Goal: Task Accomplishment & Management: Use online tool/utility

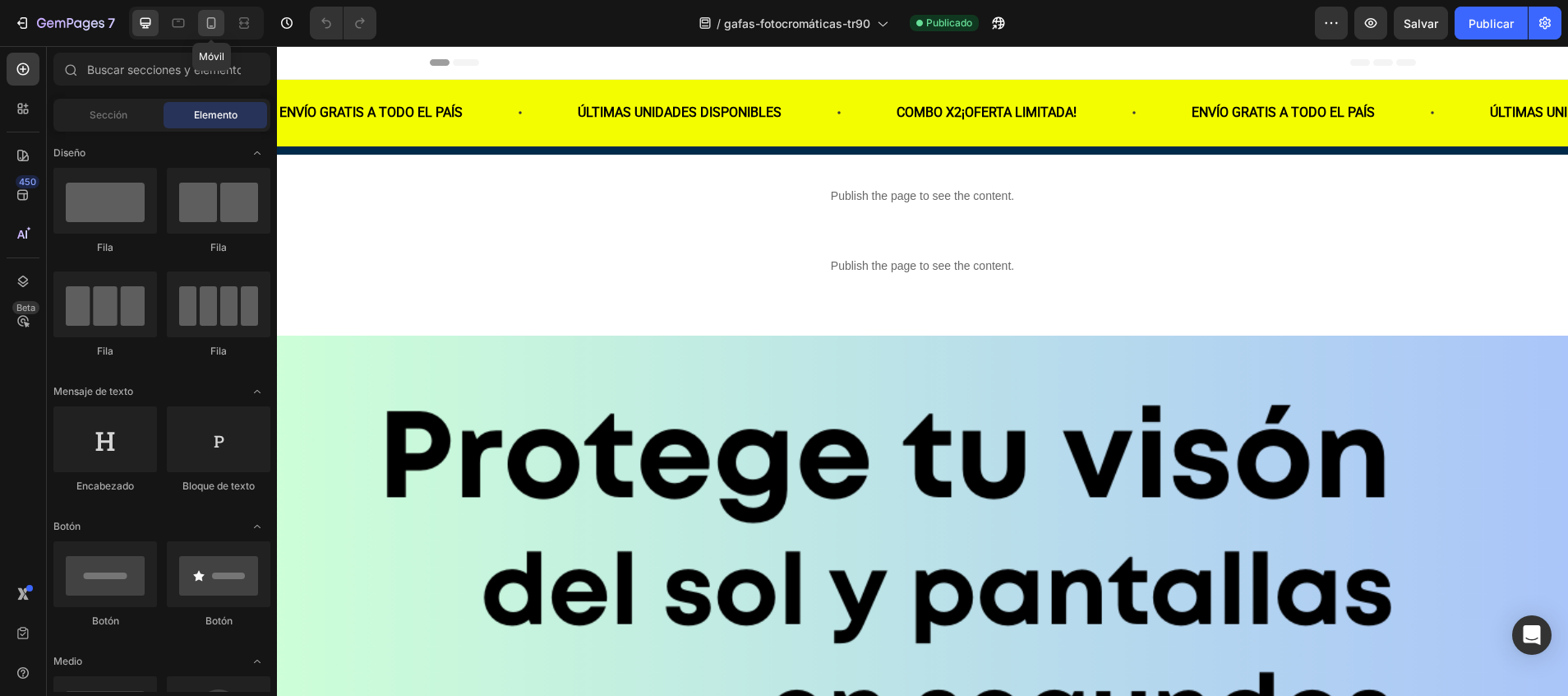
click at [210, 20] on icon at bounding box center [211, 23] width 17 height 17
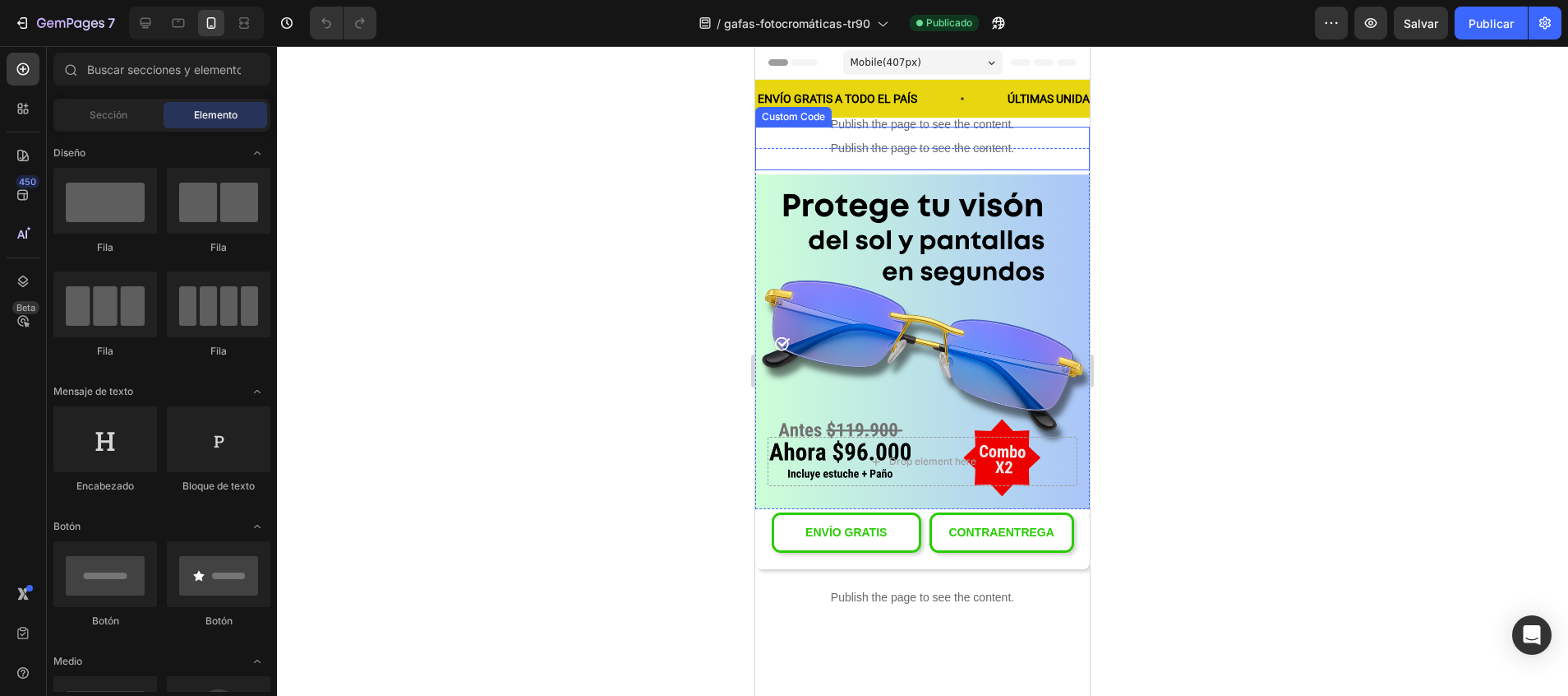
click at [1054, 157] on p "Publish the page to see the content." at bounding box center [922, 148] width 335 height 18
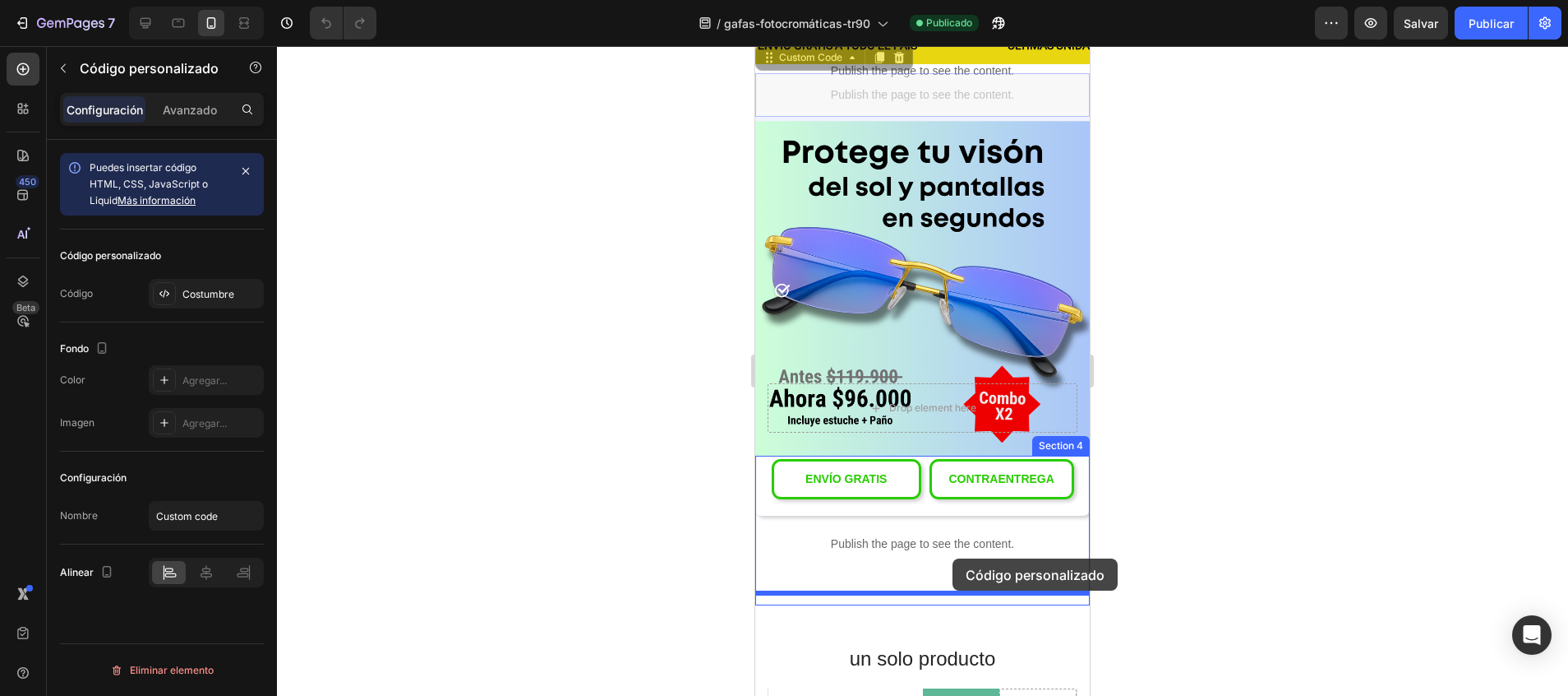
scroll to position [58, 0]
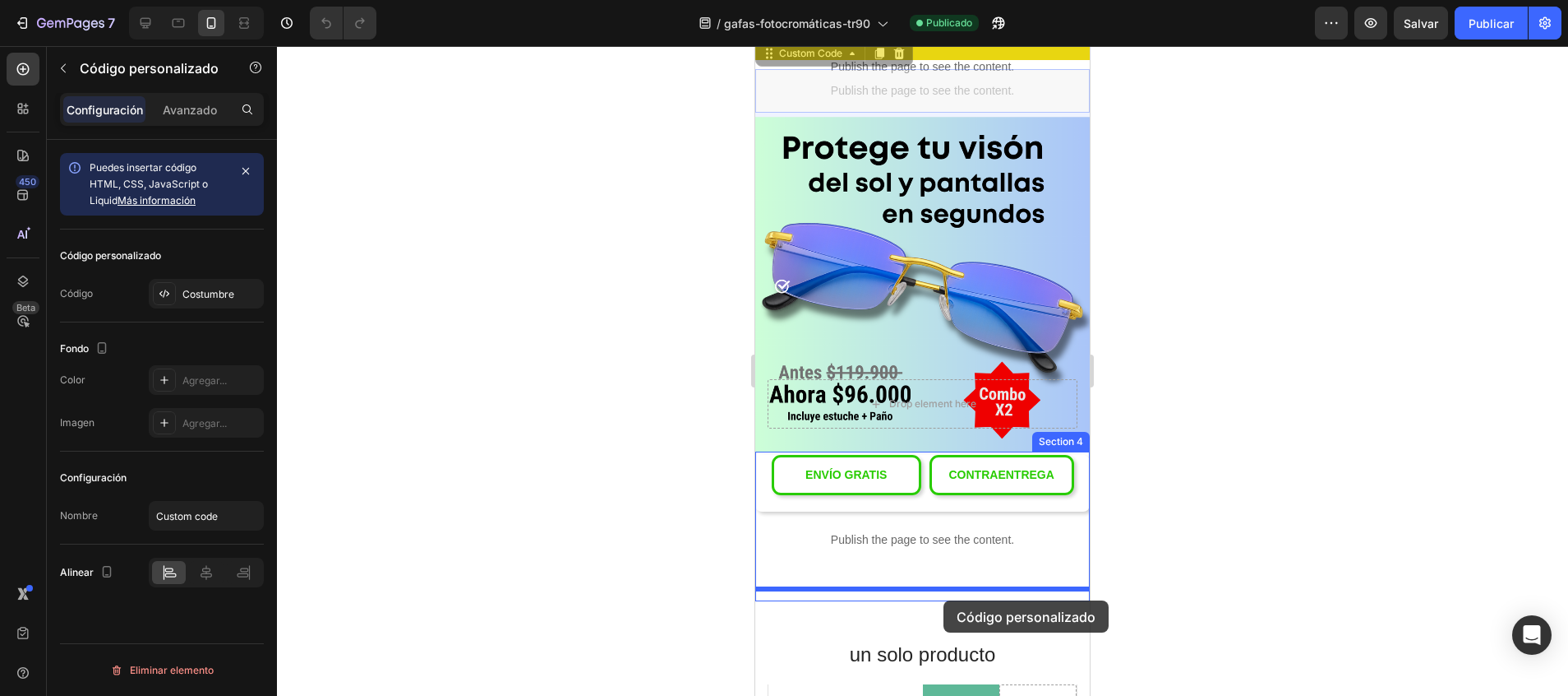
drag, startPoint x: 771, startPoint y: 112, endPoint x: 944, endPoint y: 601, distance: 518.7
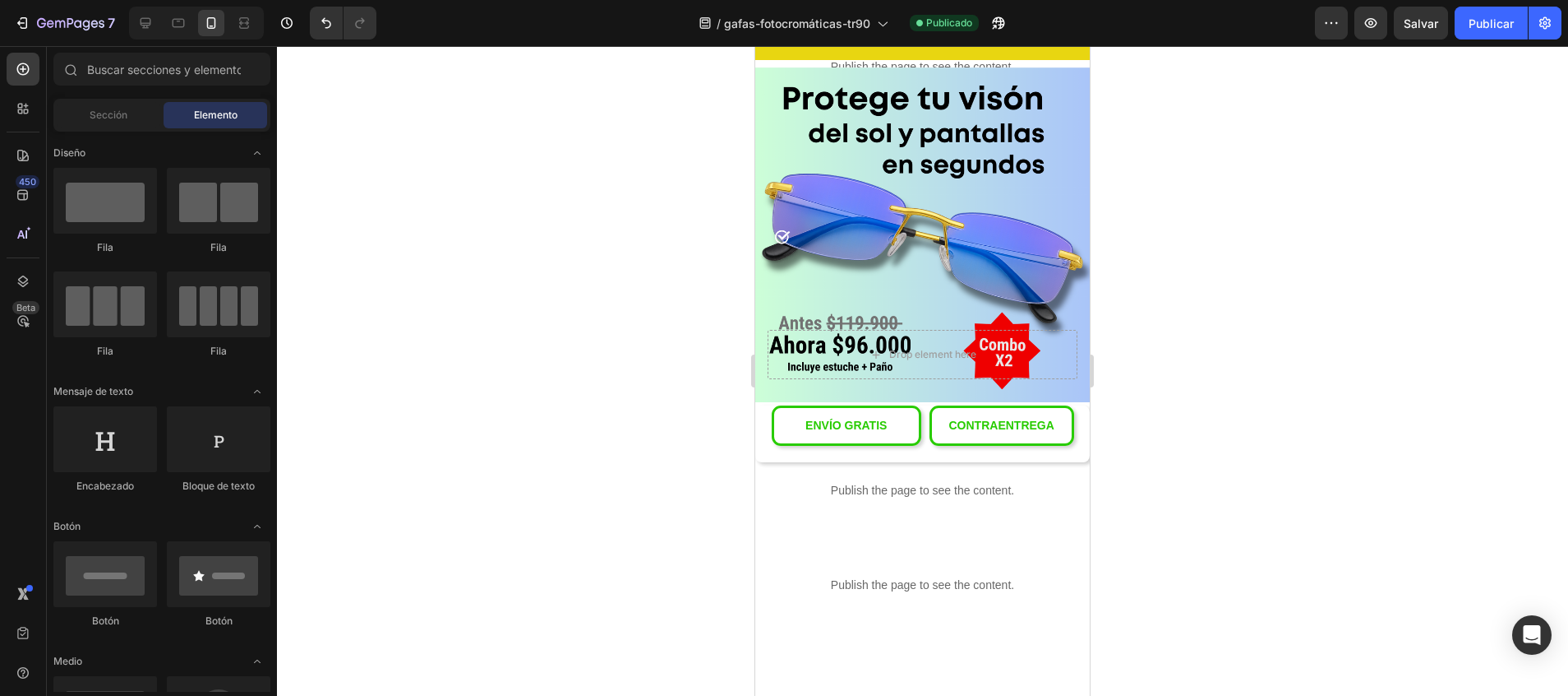
scroll to position [0, 0]
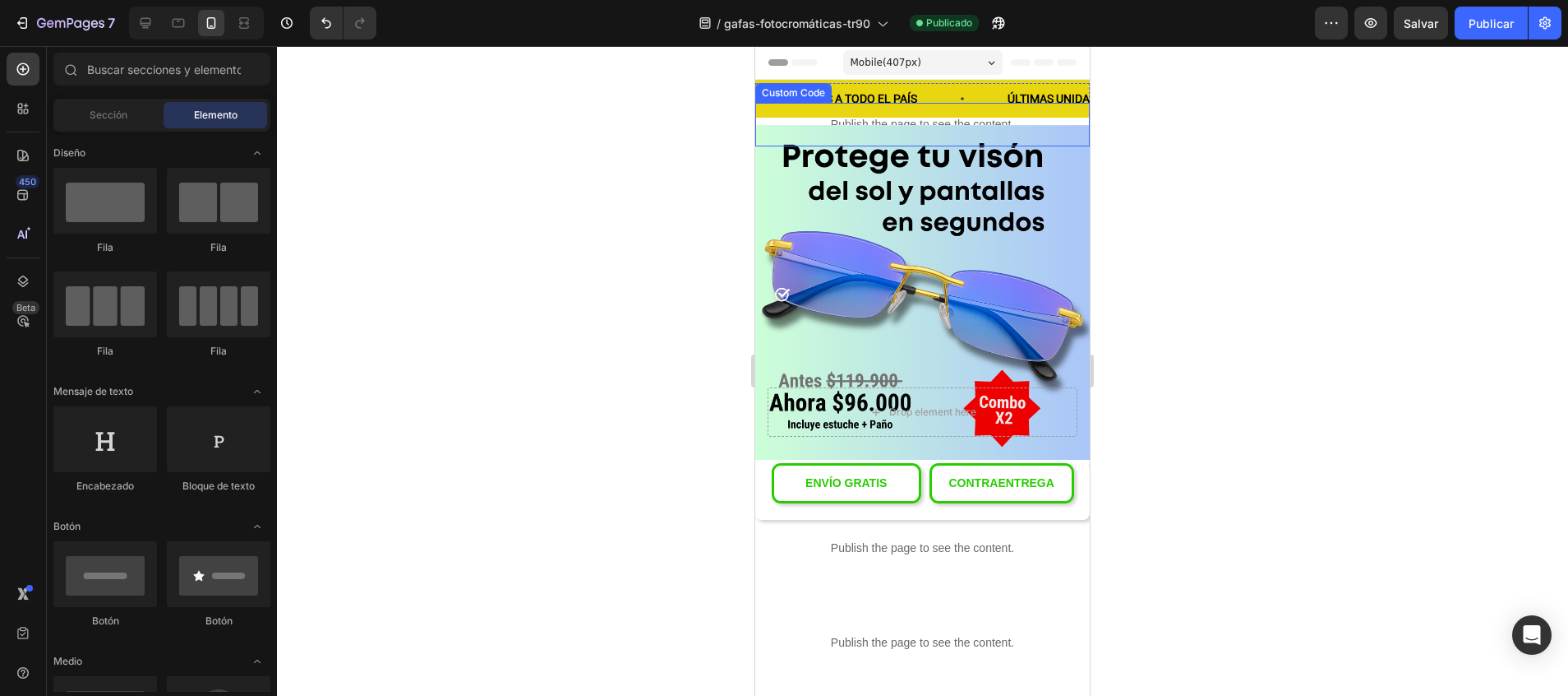
click at [992, 121] on p "Publish the page to see the content." at bounding box center [922, 125] width 335 height 18
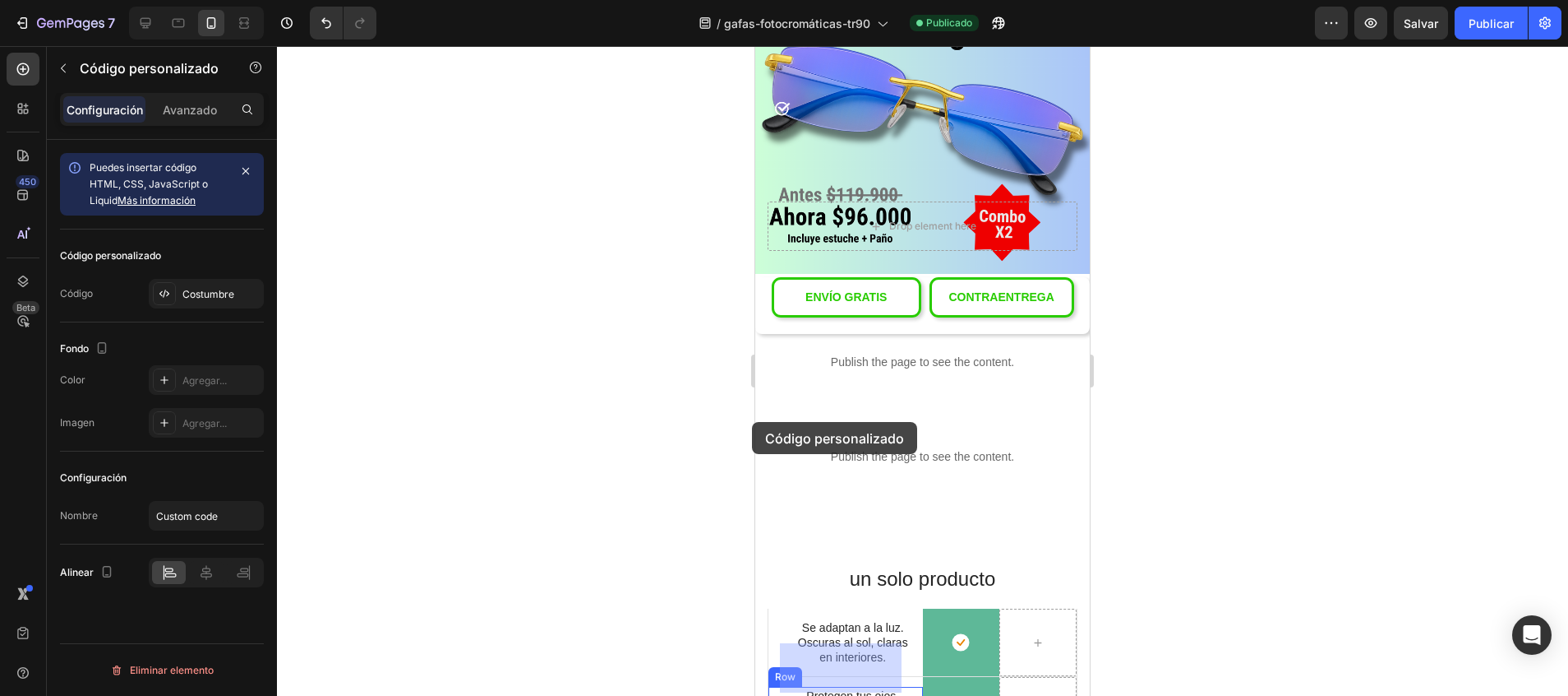
scroll to position [203, 0]
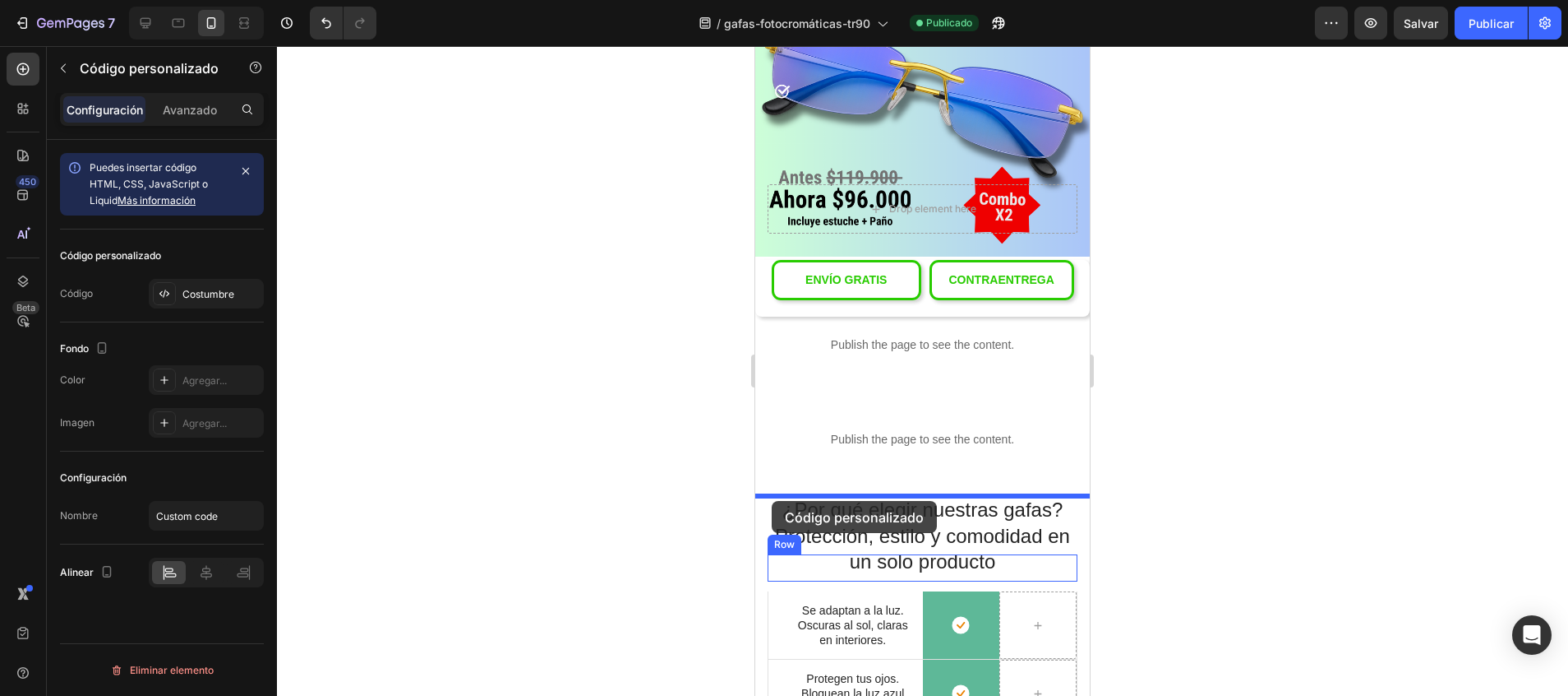
drag, startPoint x: 763, startPoint y: 87, endPoint x: 772, endPoint y: 501, distance: 414.1
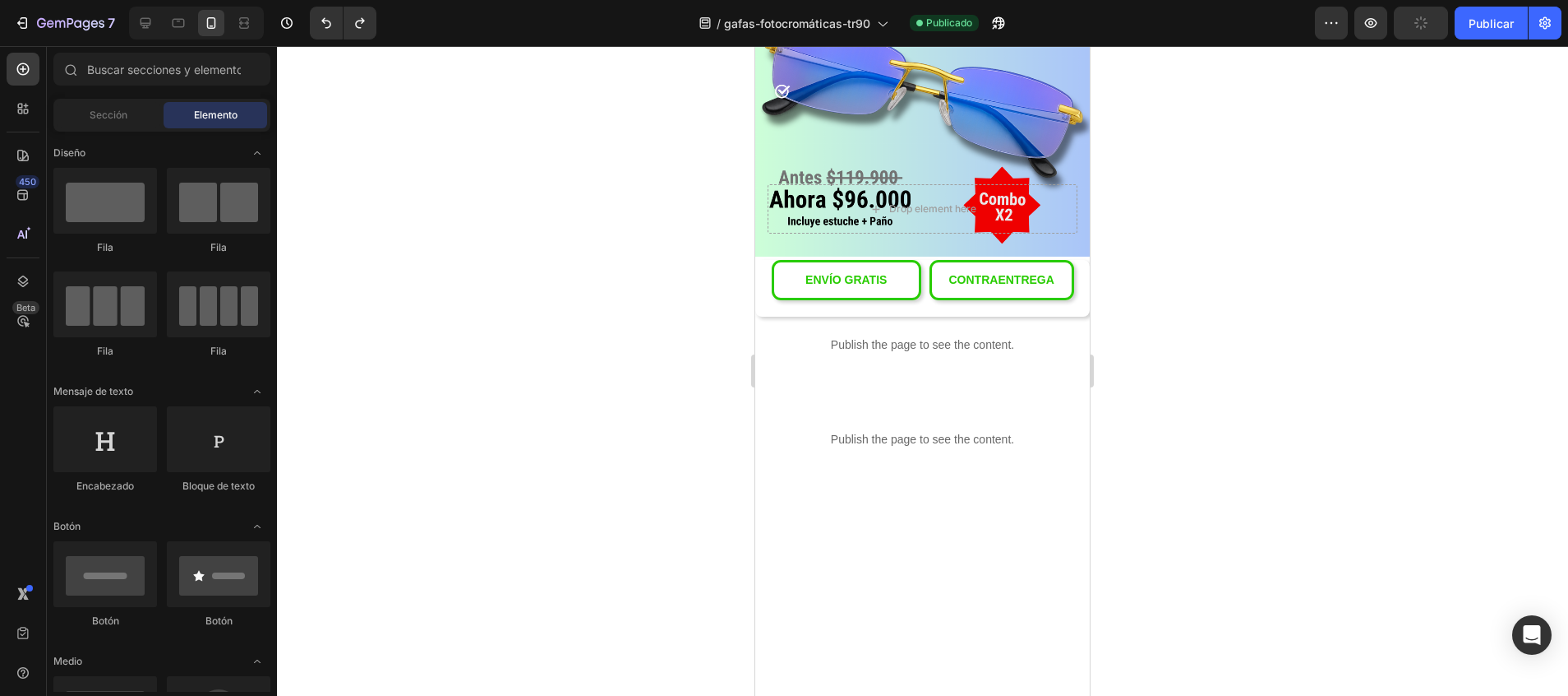
scroll to position [0, 0]
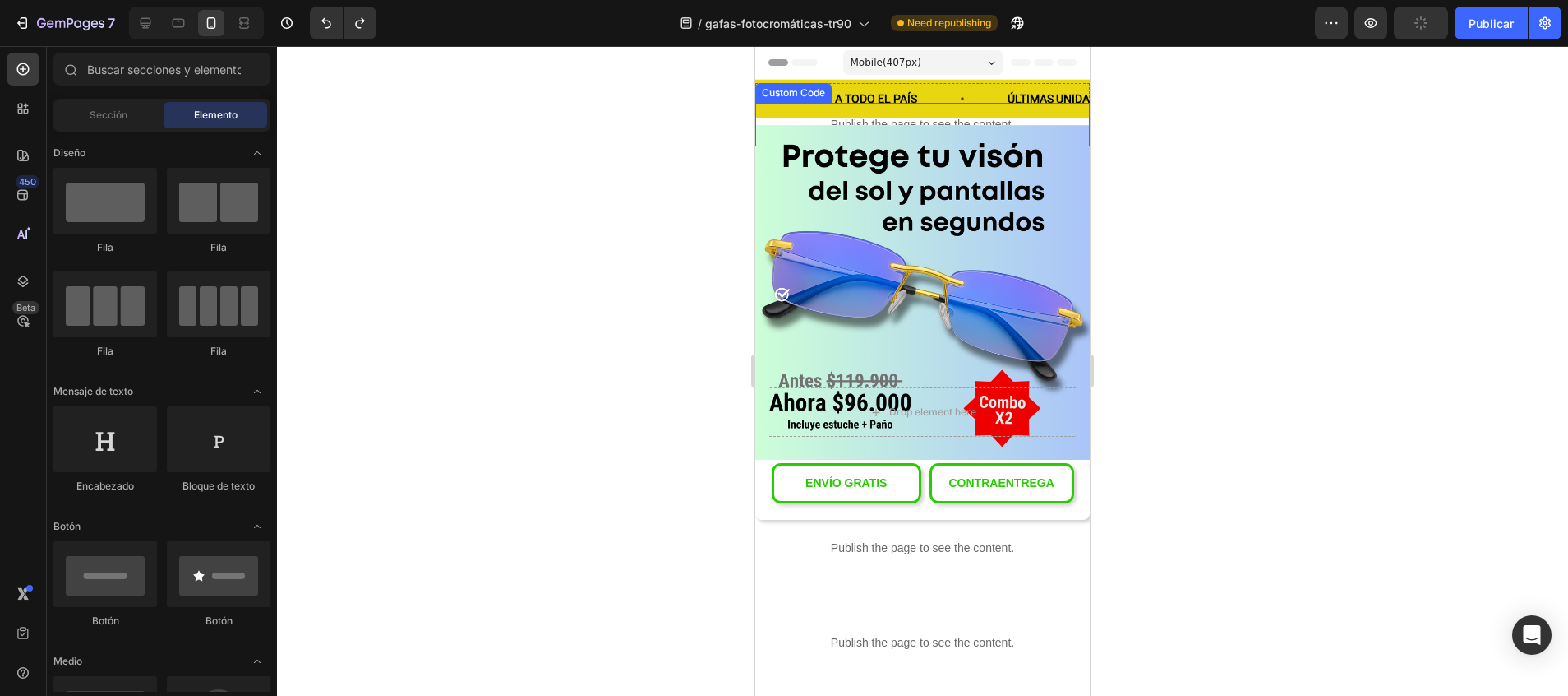
click at [867, 124] on p "Publish the page to see the content." at bounding box center [922, 125] width 335 height 18
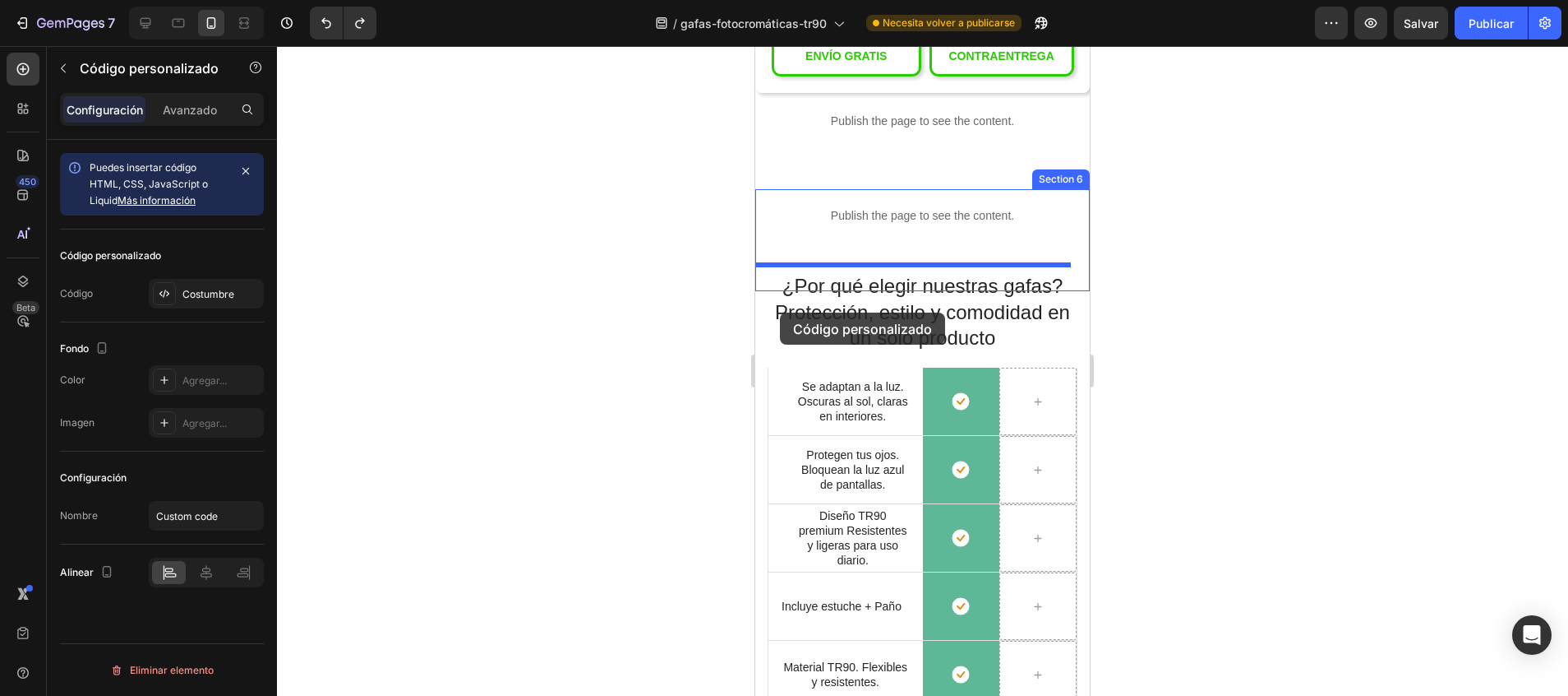
scroll to position [420, 0]
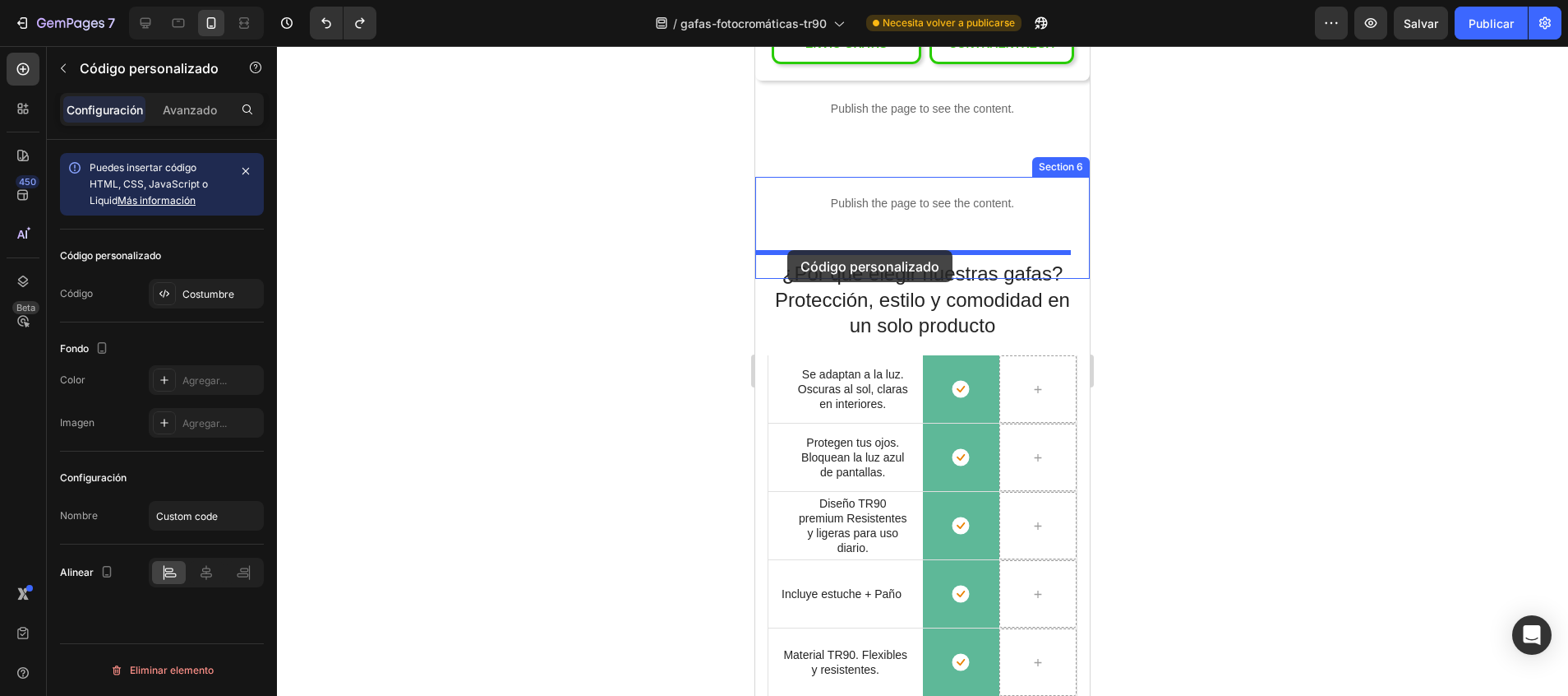
drag, startPoint x: 766, startPoint y: 88, endPoint x: 788, endPoint y: 250, distance: 163.5
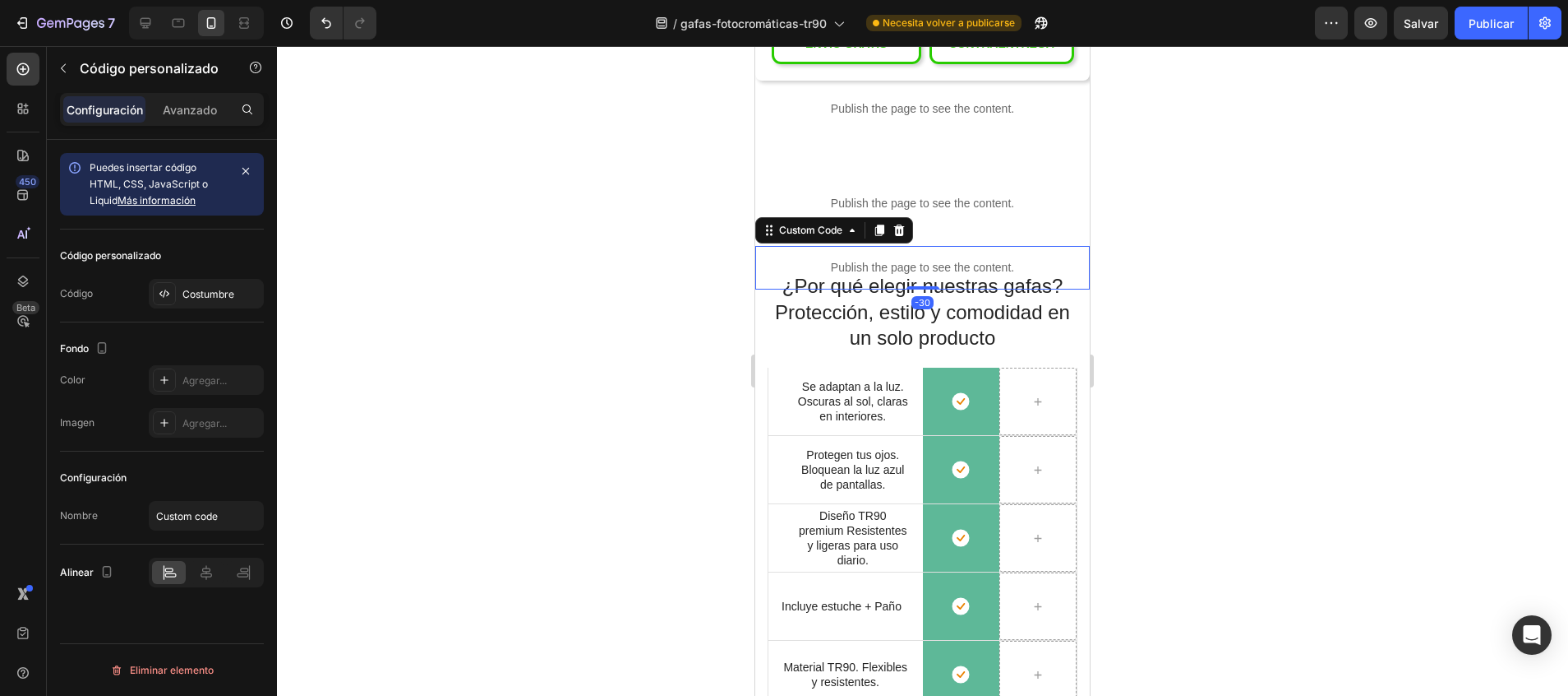
click at [1206, 261] on div at bounding box center [922, 371] width 1291 height 650
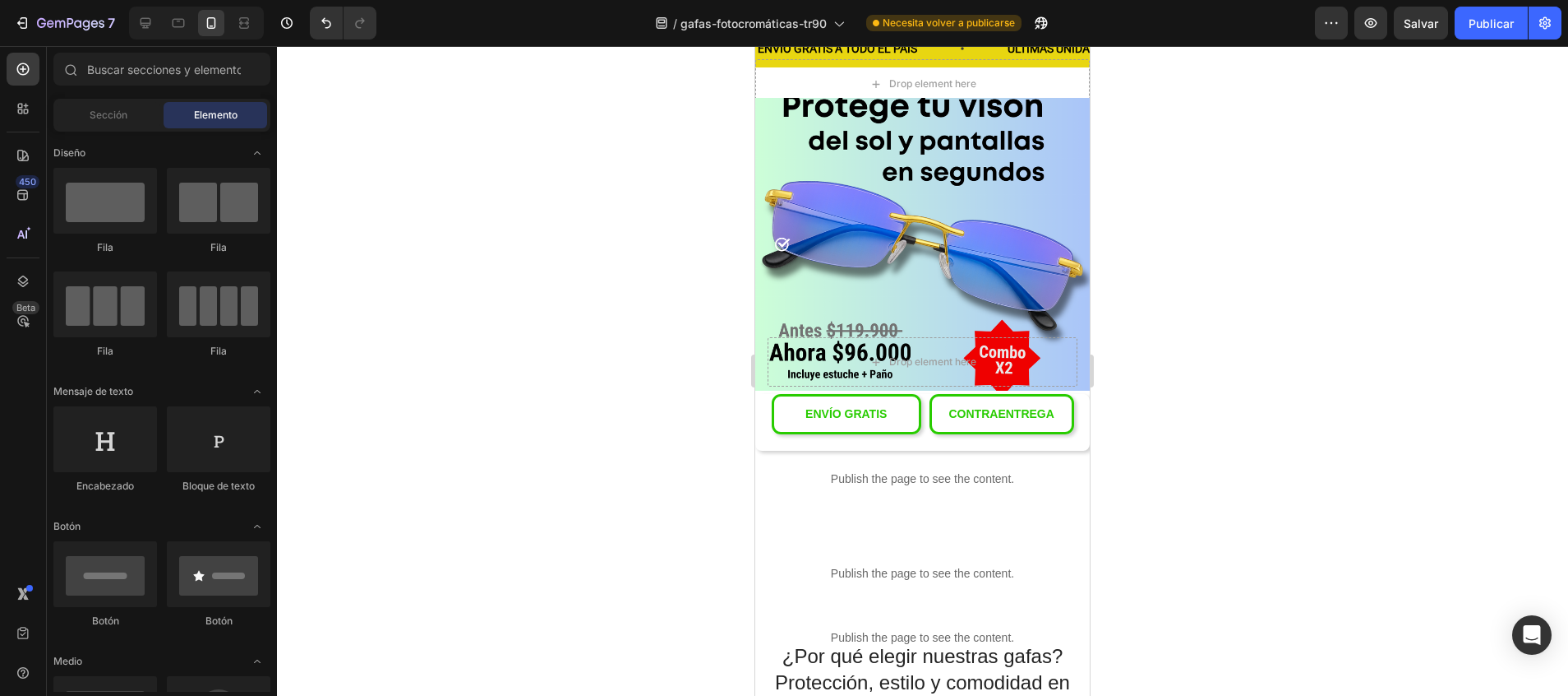
scroll to position [0, 0]
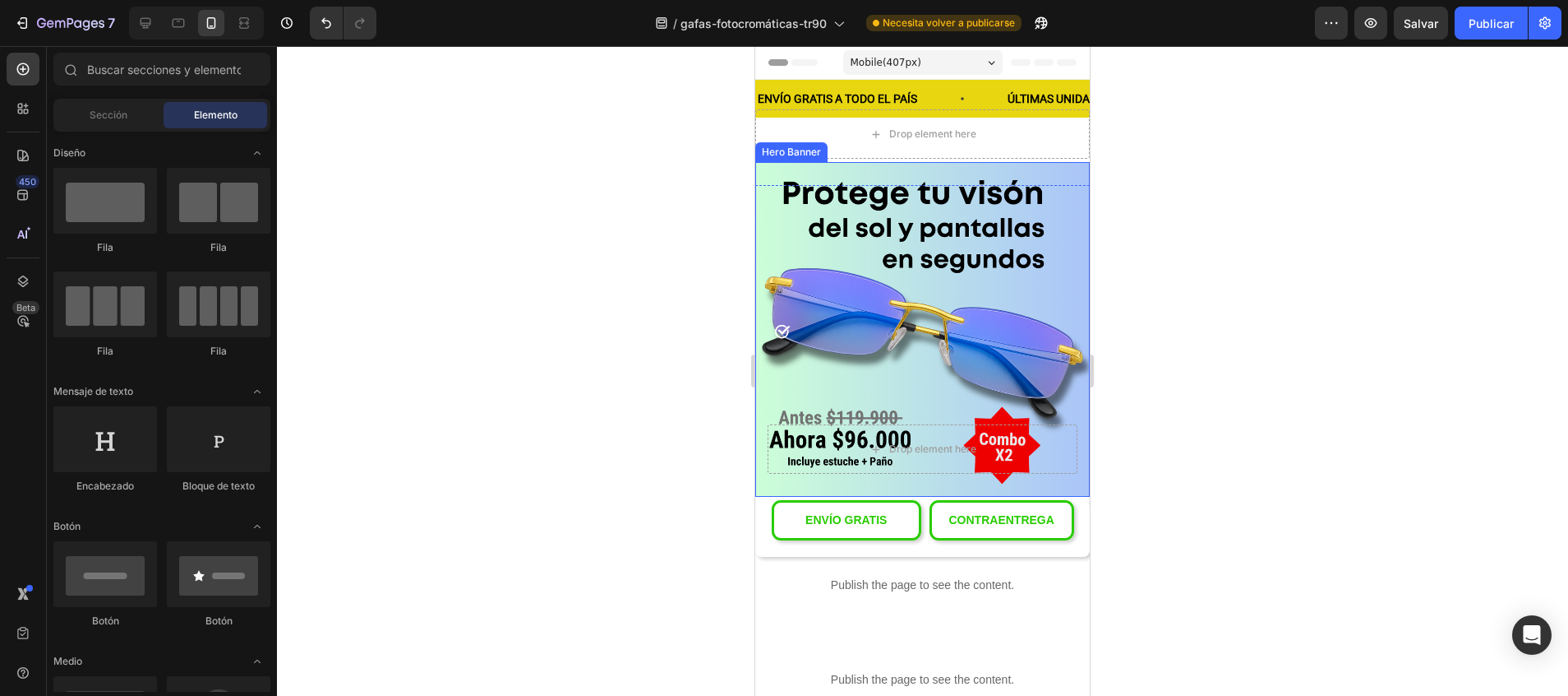
click at [1041, 219] on div "Background Image" at bounding box center [922, 329] width 335 height 335
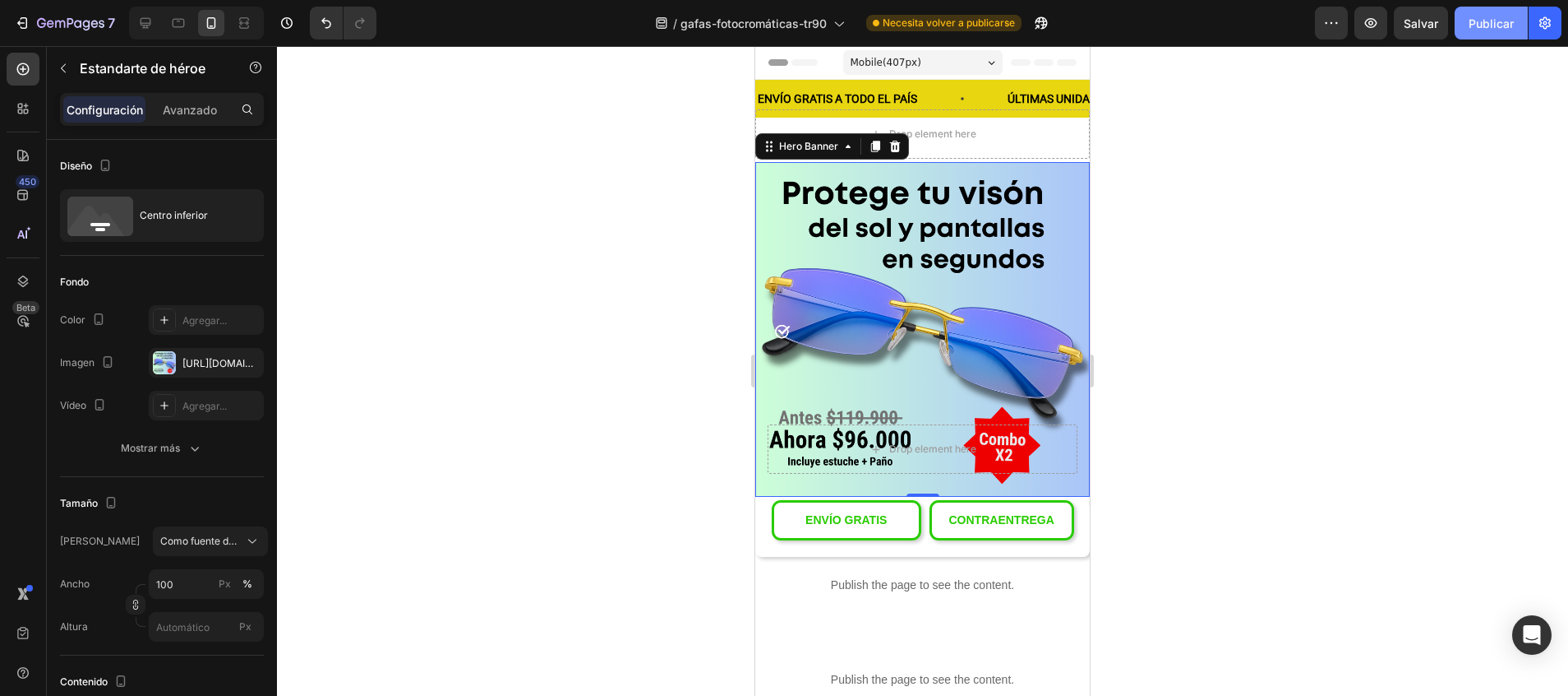
click at [1498, 23] on font "Publicar" at bounding box center [1491, 24] width 45 height 18
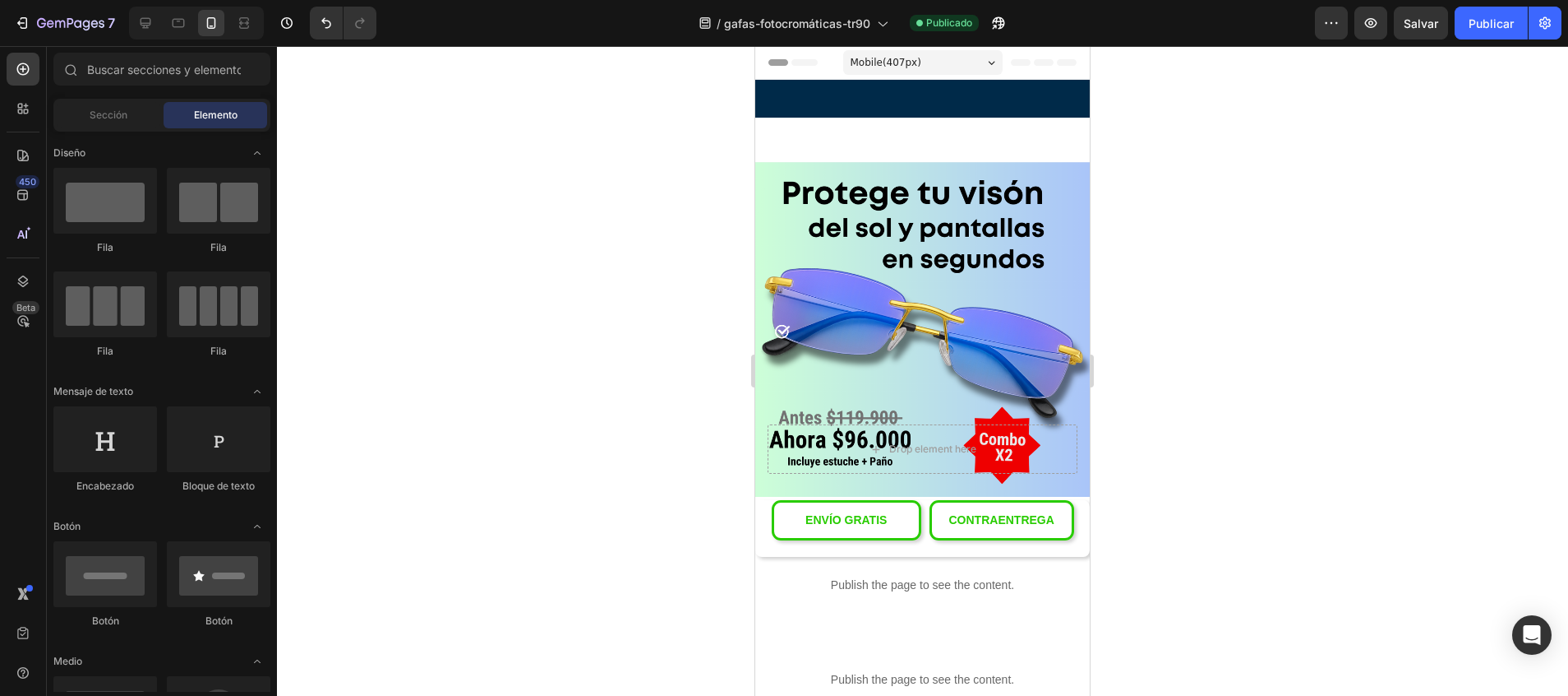
scroll to position [256, 0]
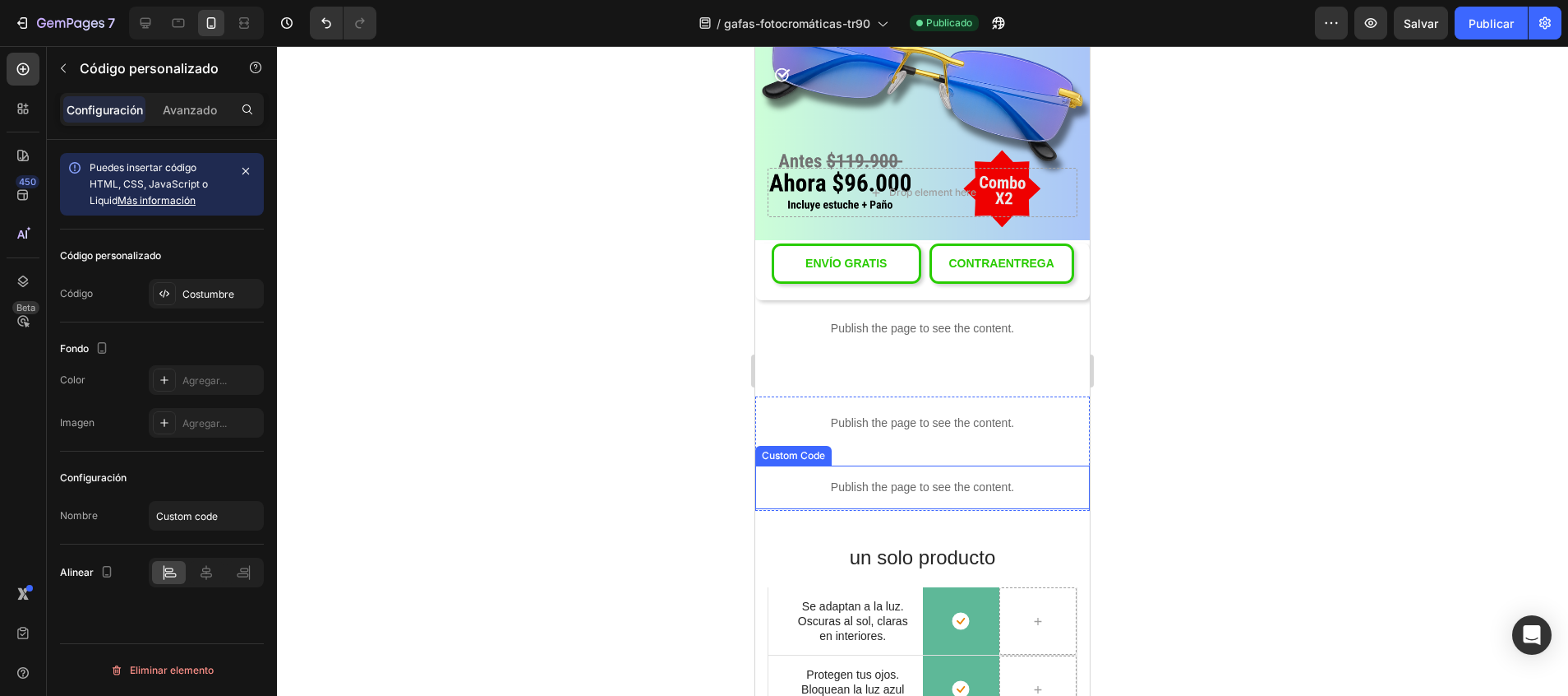
click at [863, 465] on div "Publish the page to see the content." at bounding box center [922, 487] width 335 height 43
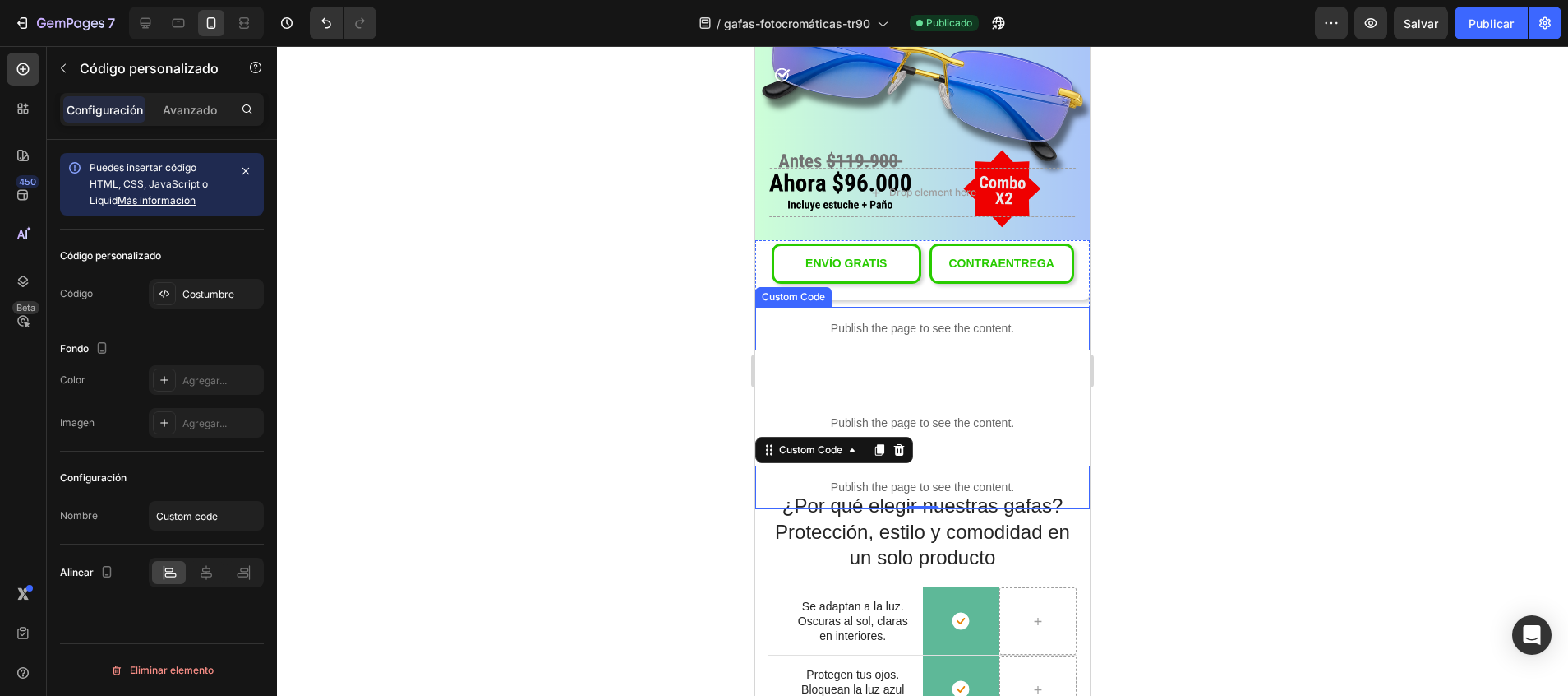
click at [864, 320] on p "Publish the page to see the content." at bounding box center [922, 329] width 335 height 18
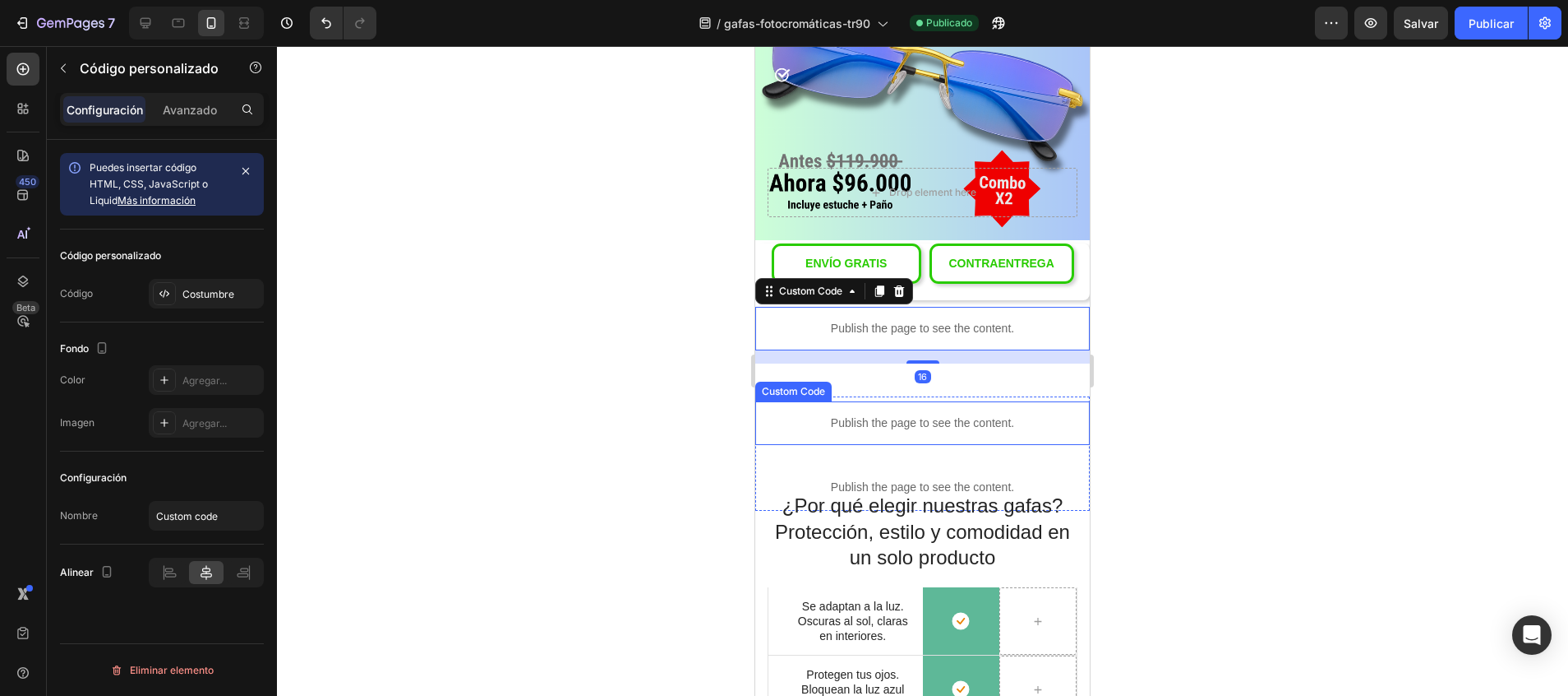
click at [844, 402] on div "Publish the page to see the content." at bounding box center [922, 423] width 335 height 43
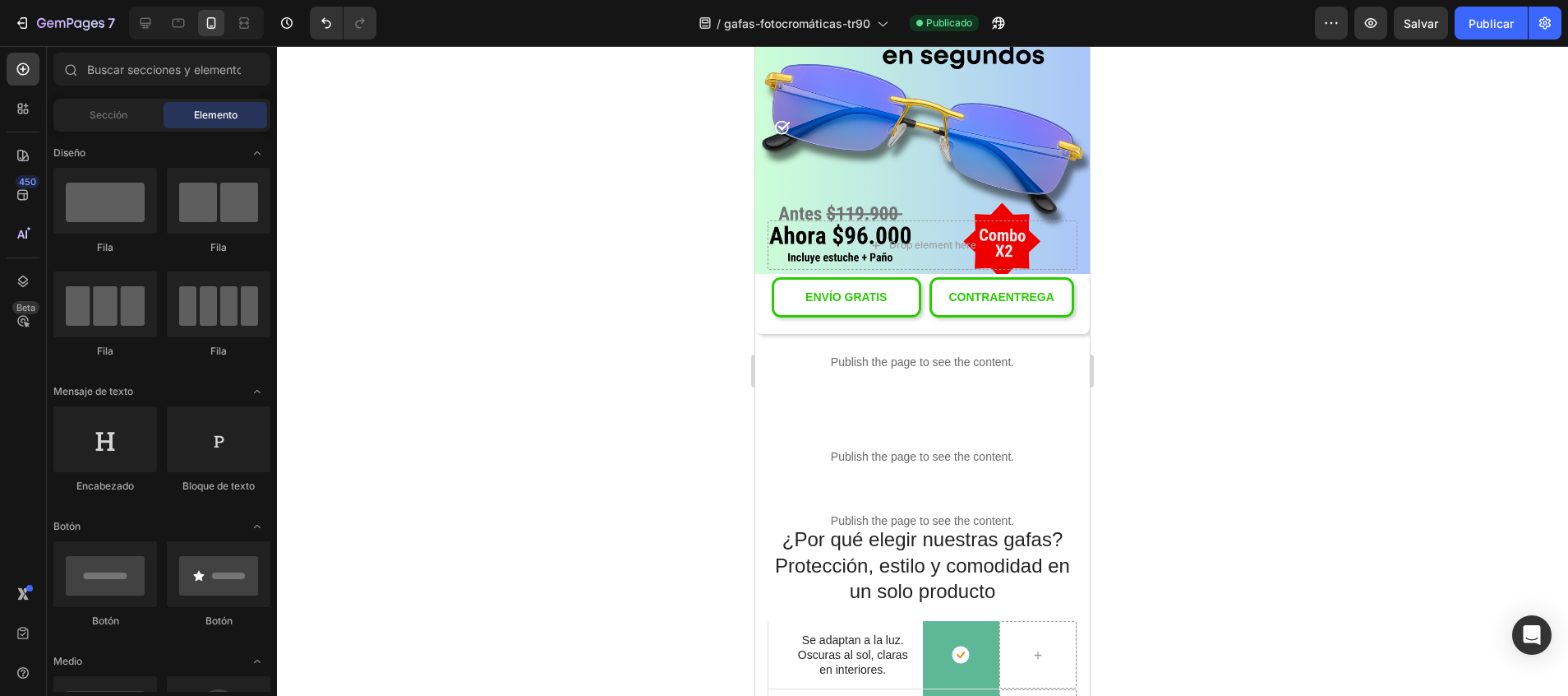
scroll to position [93, 0]
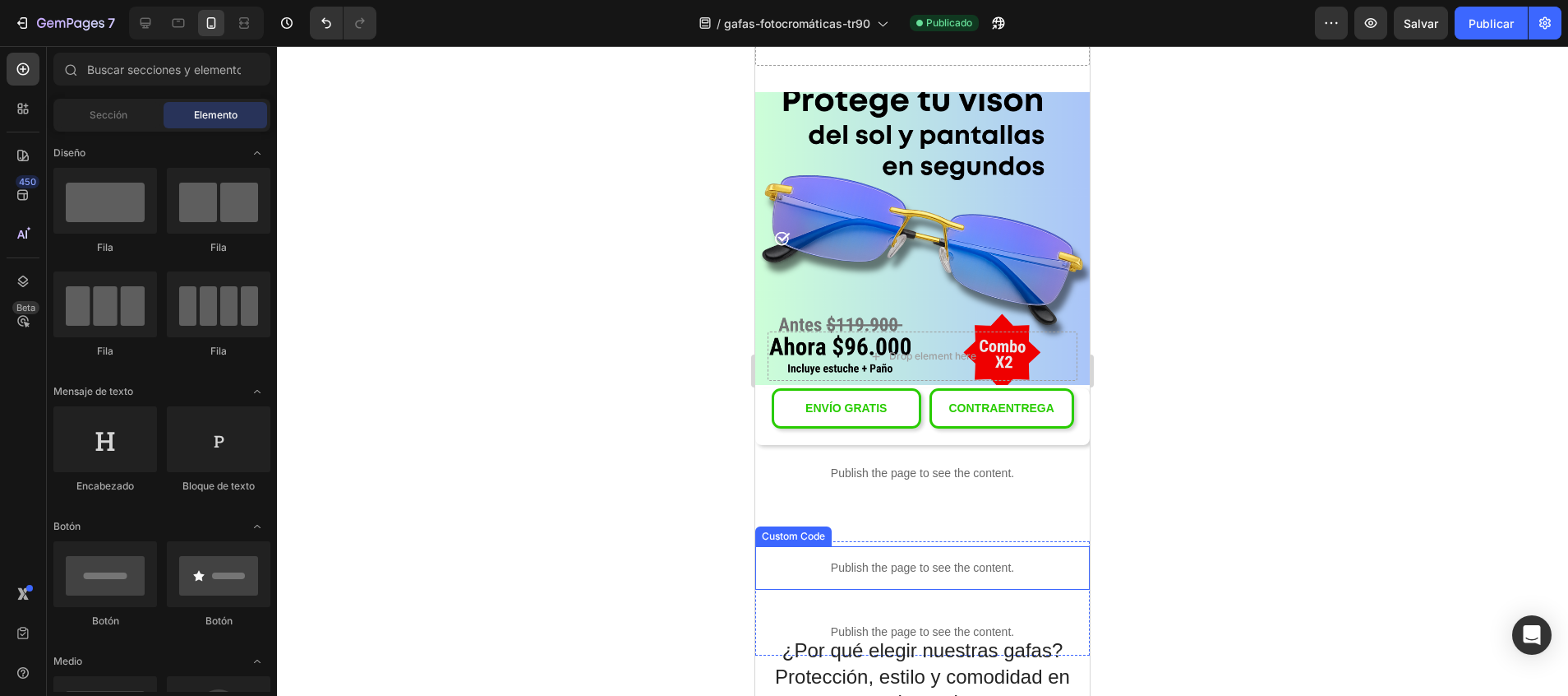
click at [899, 565] on p "Publish the page to see the content." at bounding box center [922, 568] width 335 height 18
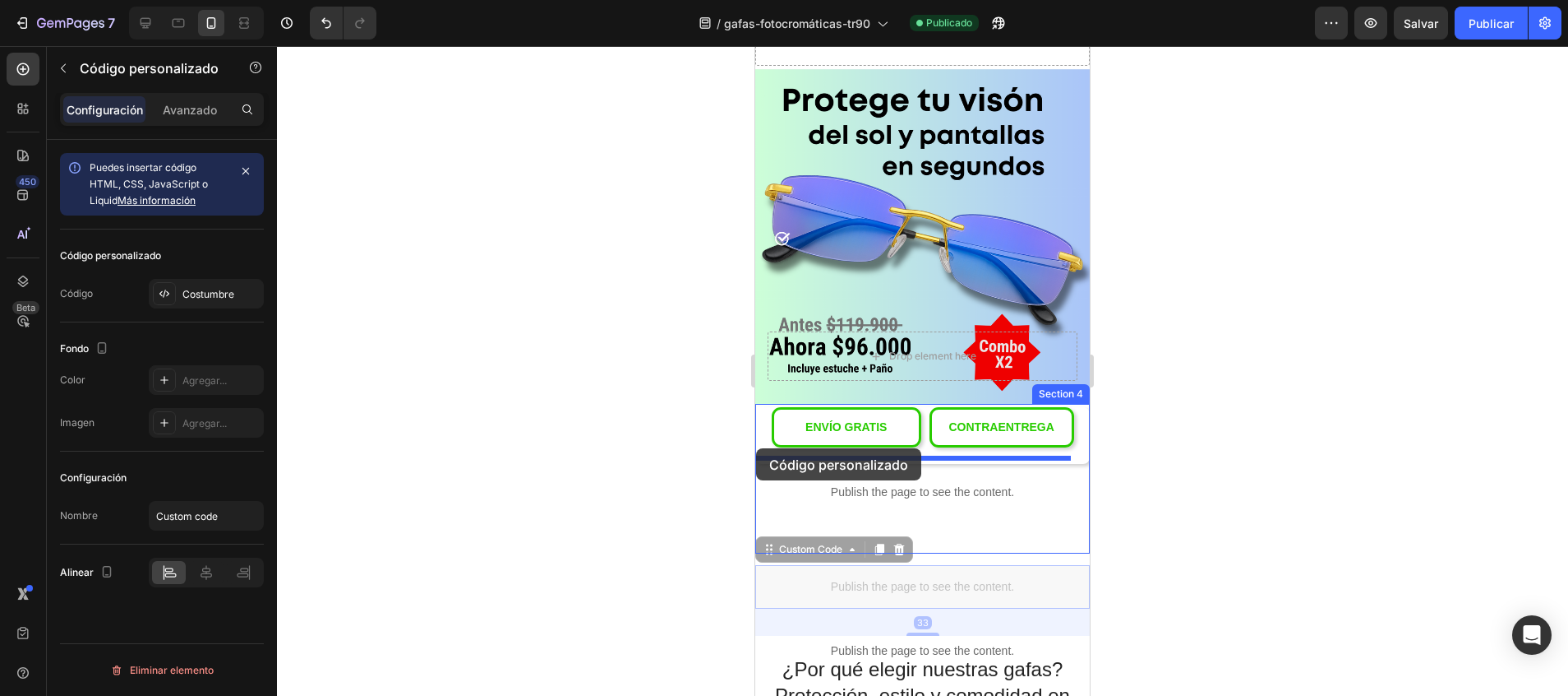
drag, startPoint x: 767, startPoint y: 535, endPoint x: 757, endPoint y: 449, distance: 86.6
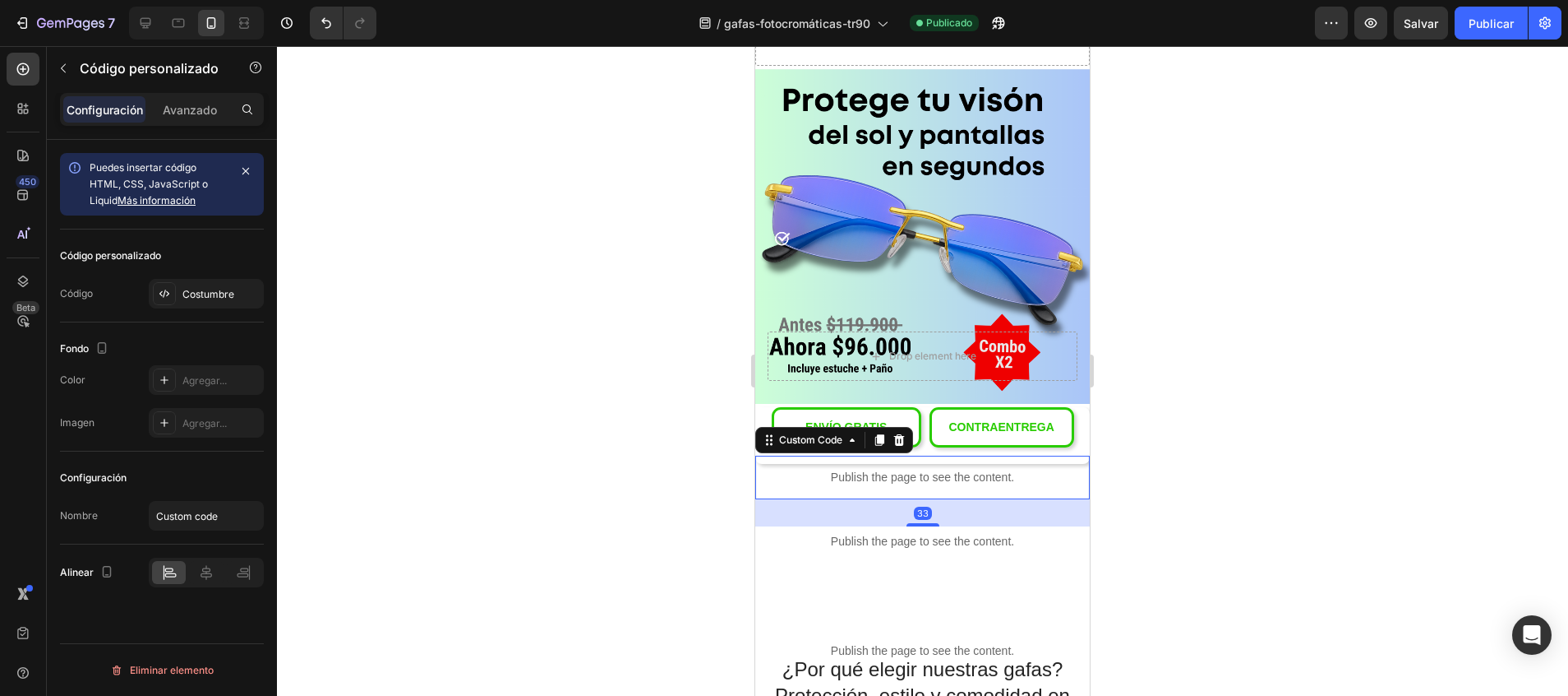
click at [1160, 272] on div at bounding box center [922, 371] width 1291 height 650
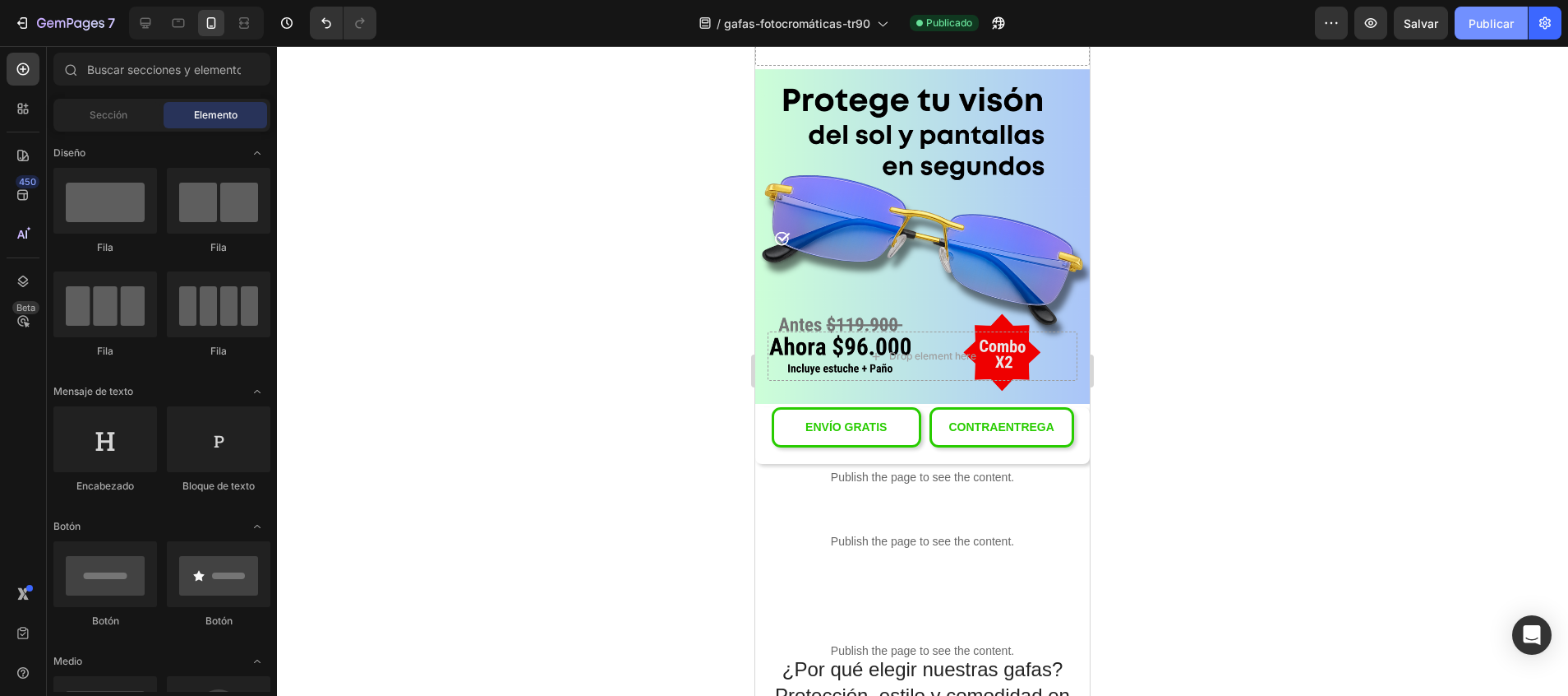
click at [1502, 23] on font "Publicar" at bounding box center [1491, 24] width 45 height 18
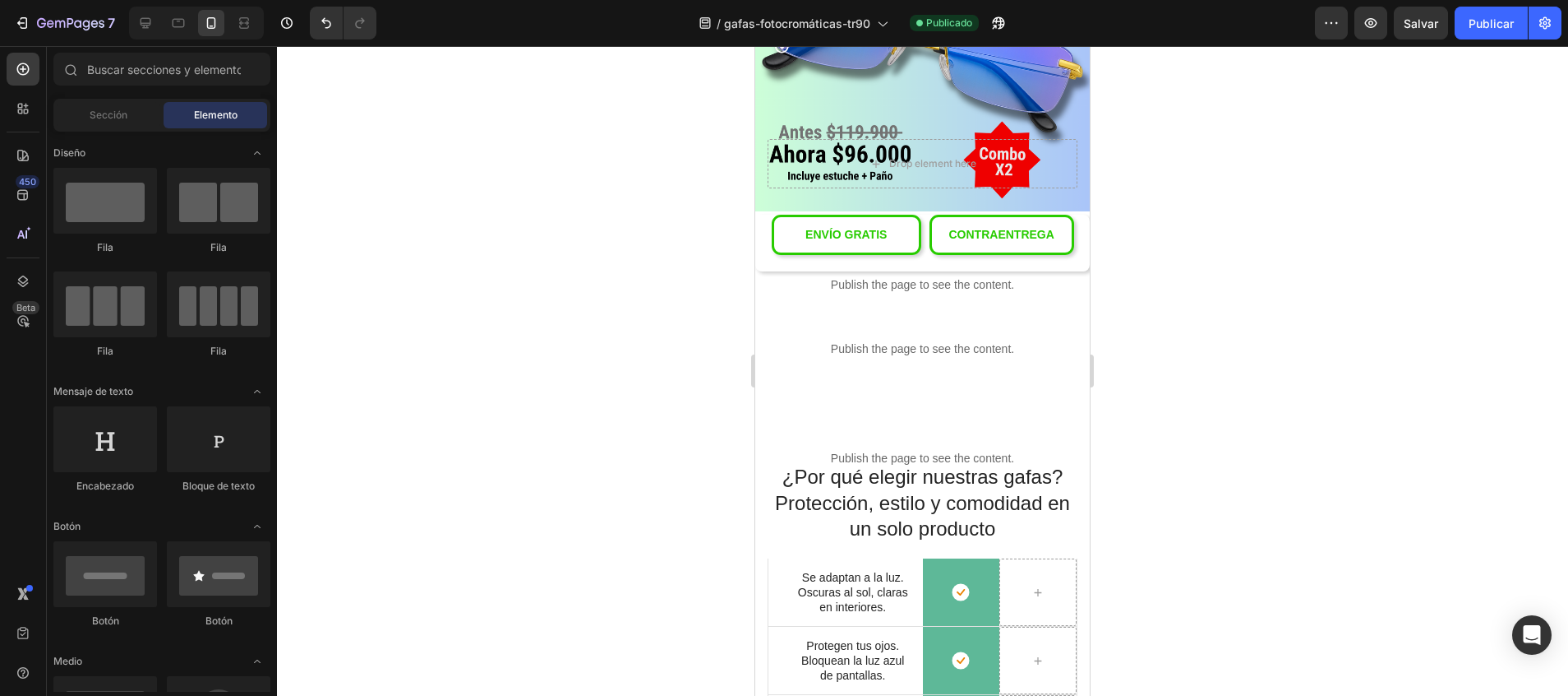
scroll to position [303, 0]
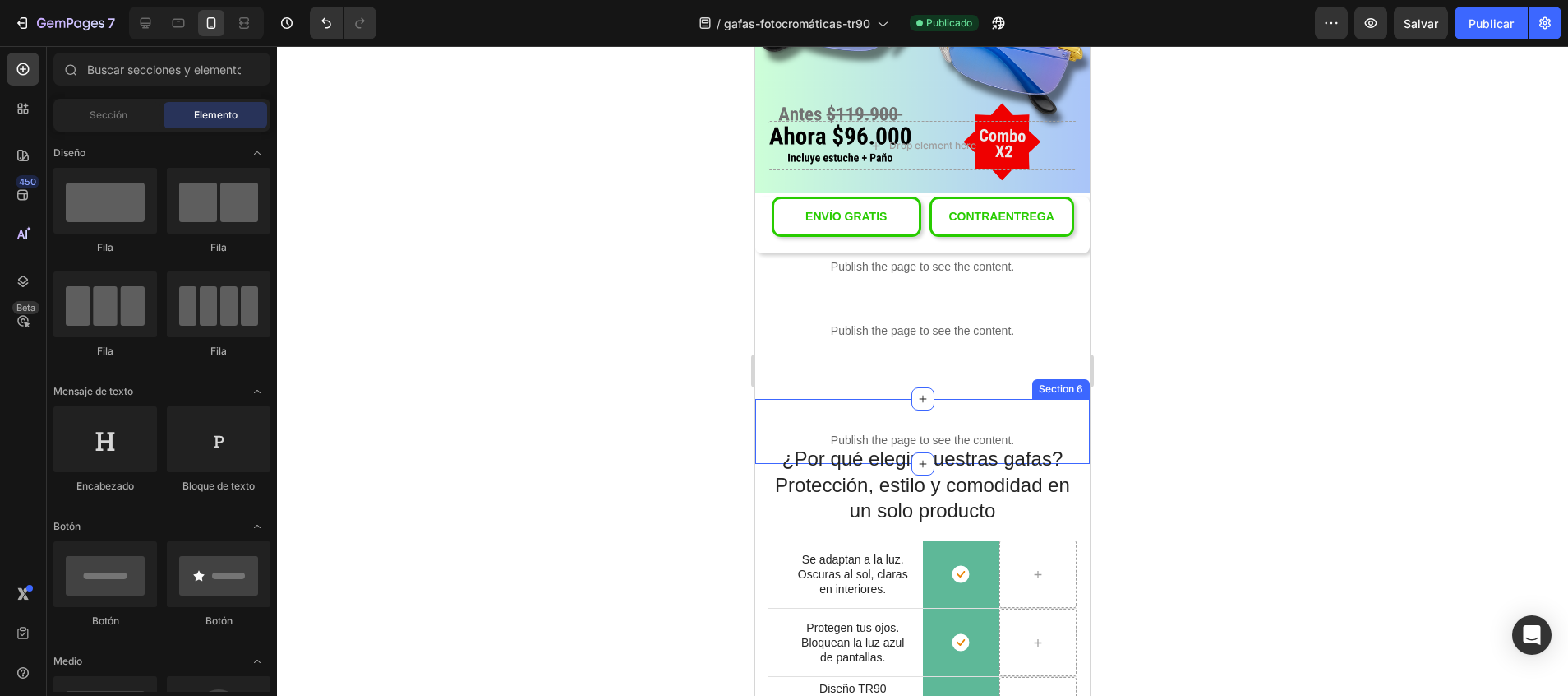
click at [951, 399] on div "Publish the page to see the content. Custom Code Section 6" at bounding box center [922, 431] width 335 height 65
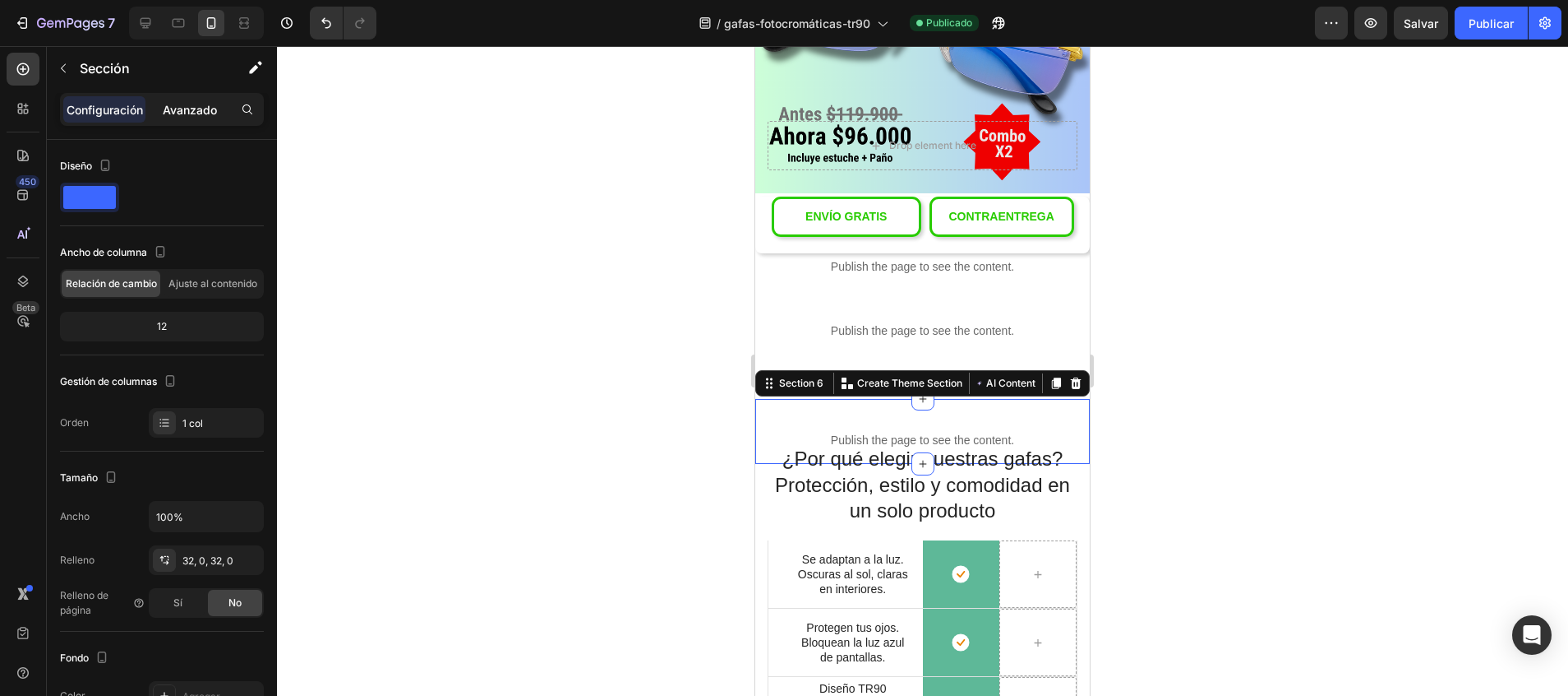
click at [200, 114] on p "Avanzado" at bounding box center [189, 110] width 54 height 18
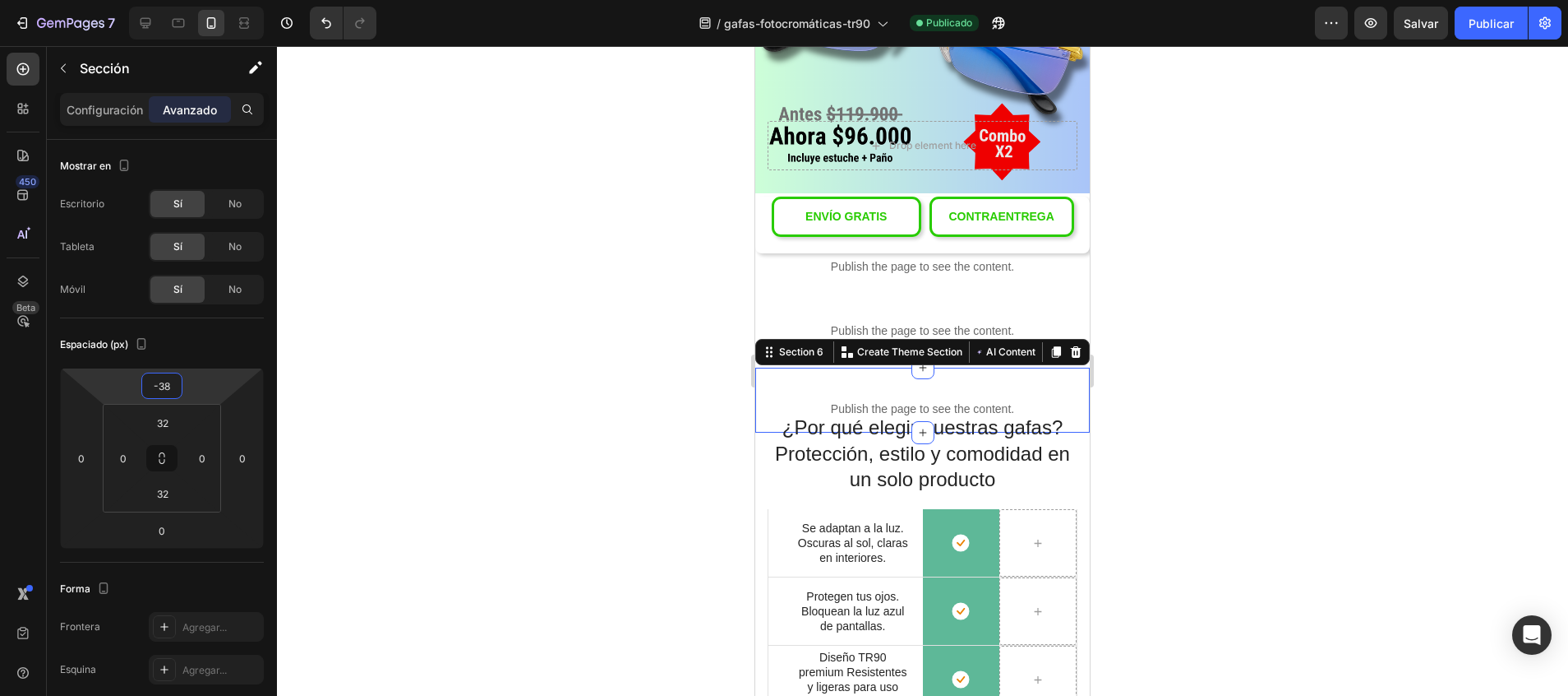
drag, startPoint x: 204, startPoint y: 378, endPoint x: 205, endPoint y: 400, distance: 22.0
click at [205, 0] on html "7 / gafas-fotocromáticas-tr90 Publicado Preview Salvar Publicar 450 Beta Sectio…" at bounding box center [784, 0] width 1568 height 0
click at [1484, 23] on font "Publicar" at bounding box center [1491, 24] width 45 height 18
click at [810, 367] on div "Publish the page to see the content. Custom Code Section 6 You can create reusa…" at bounding box center [922, 400] width 335 height 65
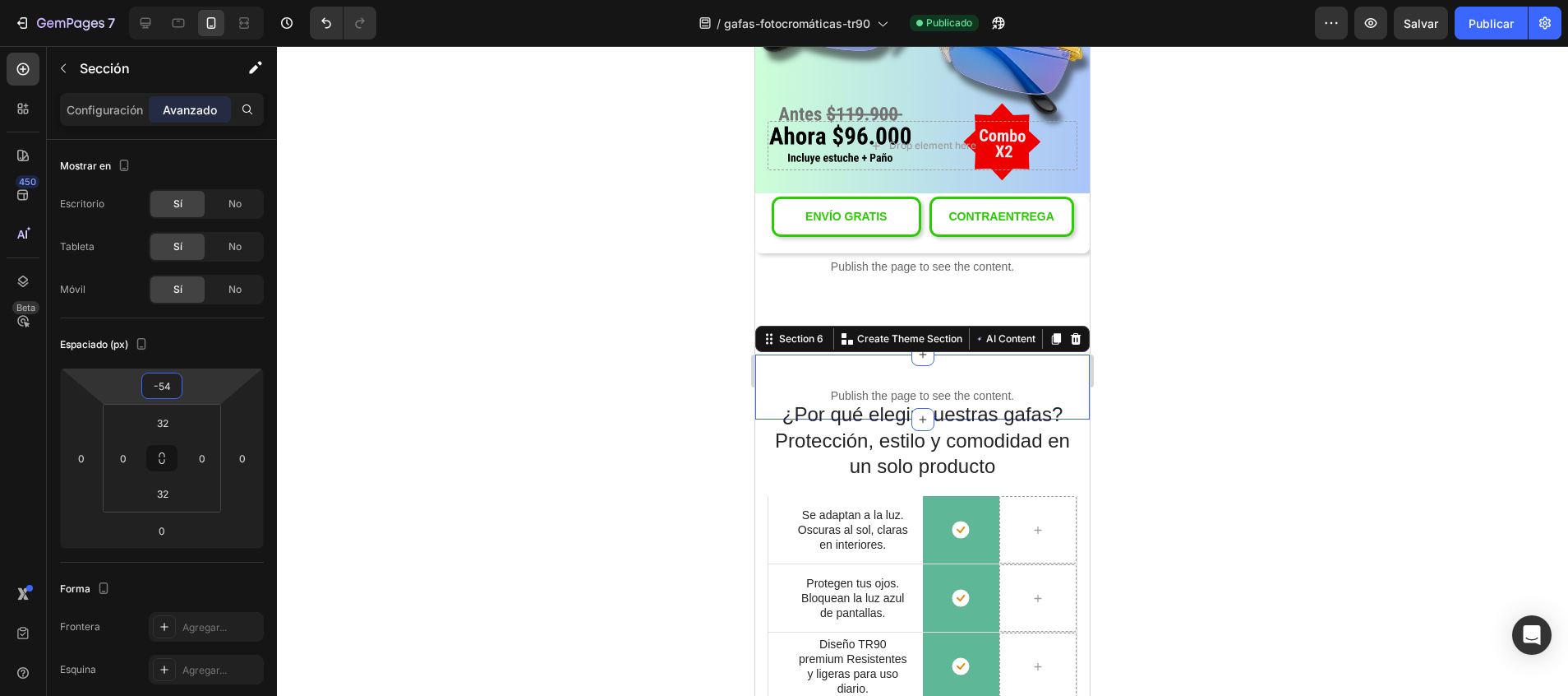
type input "-56"
drag, startPoint x: 181, startPoint y: 372, endPoint x: 183, endPoint y: 383, distance: 11.2
click at [183, 0] on html "7 / gafas-fotocromáticas-tr90 Publicado Preview Salvar Publicar 450 Beta Sectio…" at bounding box center [784, 0] width 1568 height 0
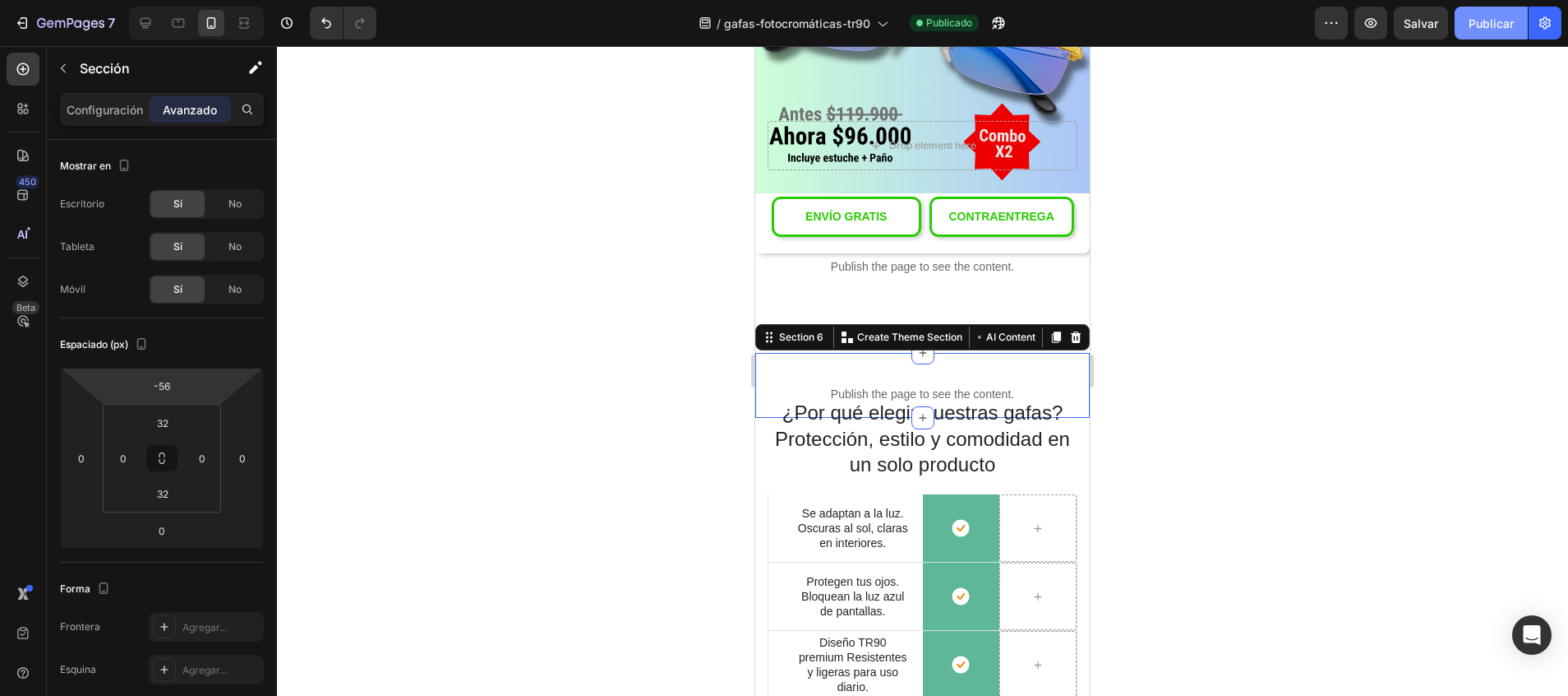
click at [1497, 21] on font "Publicar" at bounding box center [1491, 24] width 45 height 18
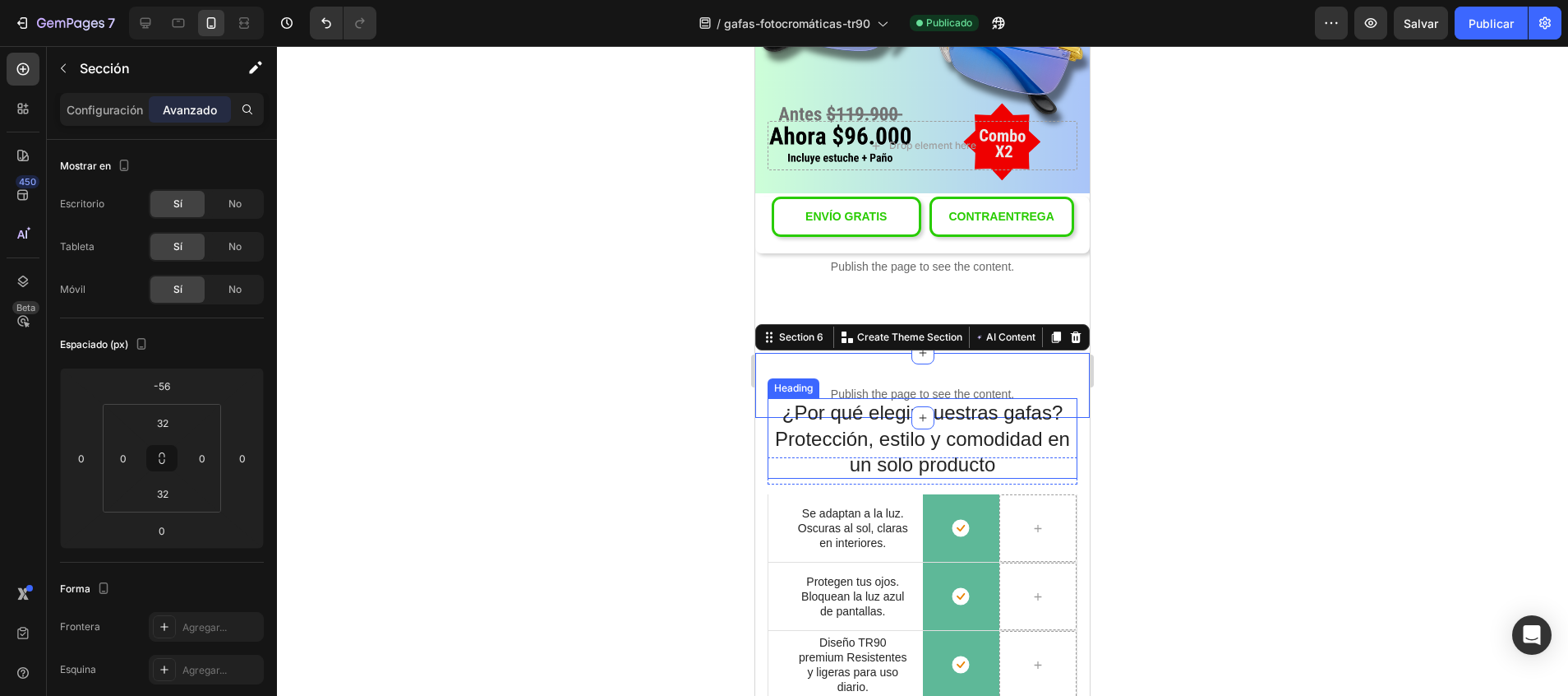
click at [785, 417] on h2 "¿Por qué elegir nuestras gafas? Protección, estilo y comodidad en un solo produ…" at bounding box center [922, 438] width 310 height 80
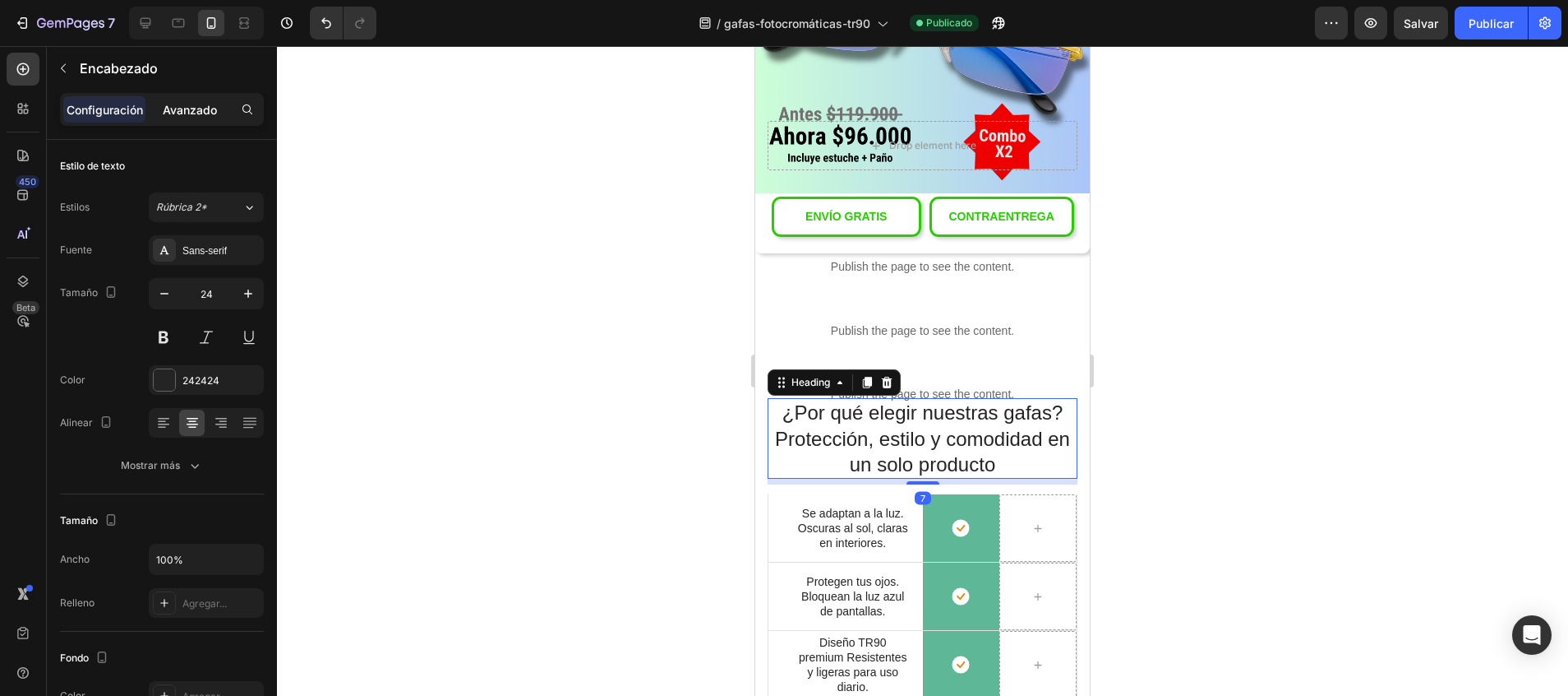
click at [202, 110] on p "Avanzado" at bounding box center [189, 110] width 54 height 18
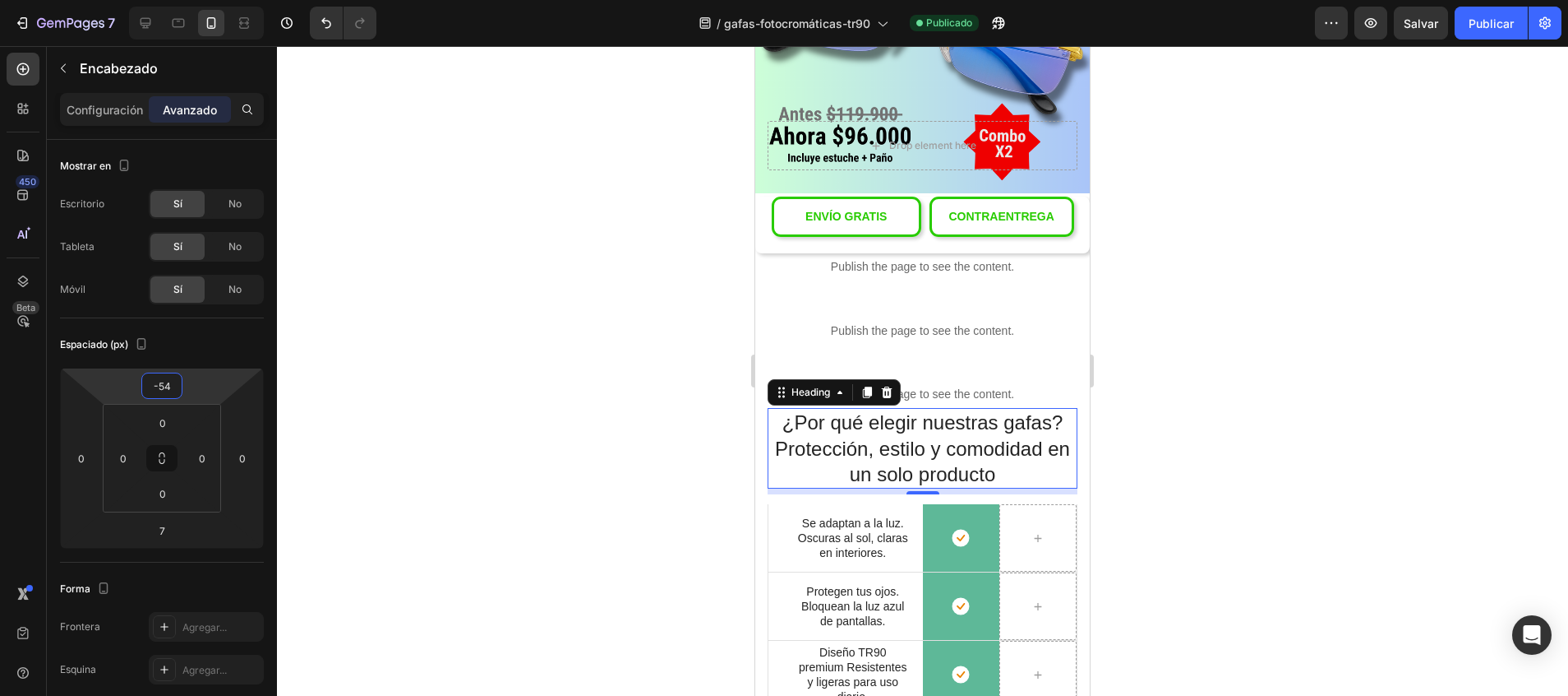
type input "-52"
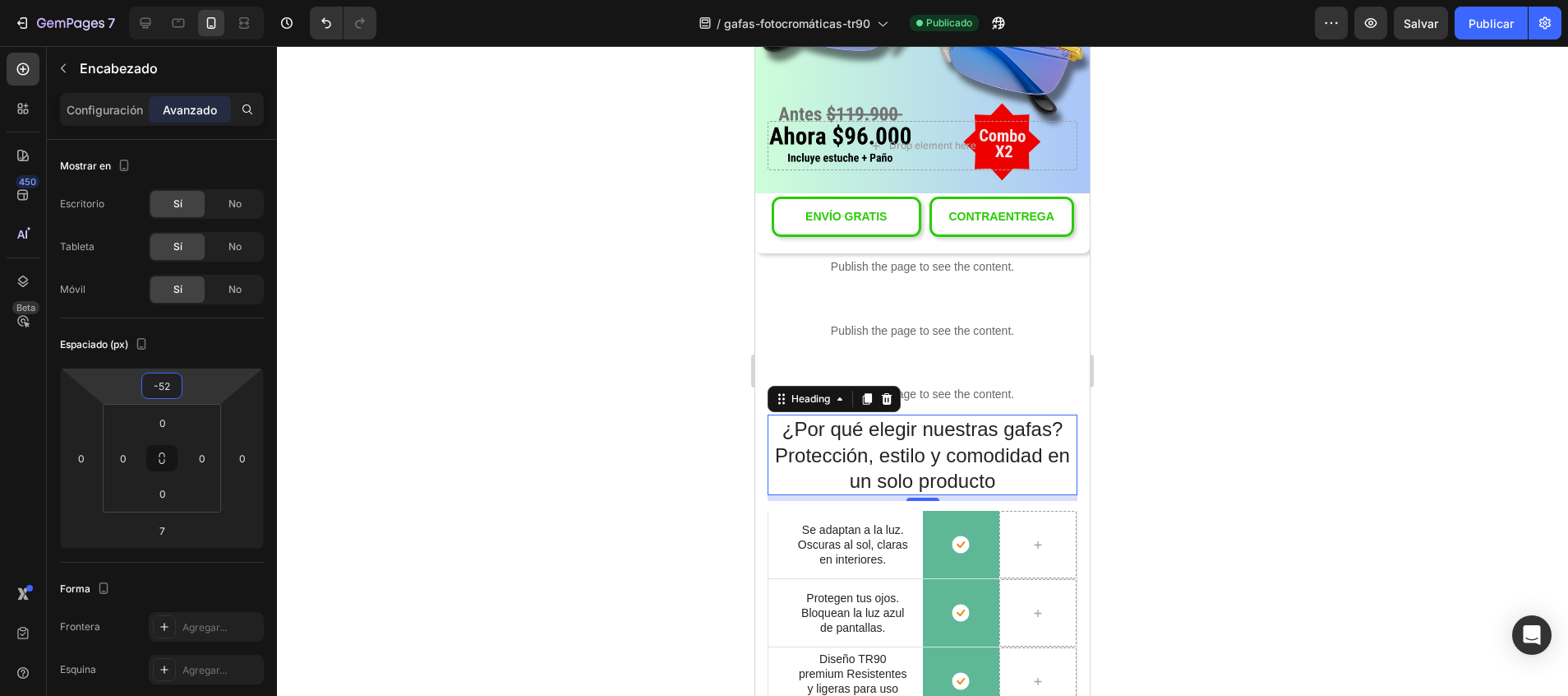
drag, startPoint x: 184, startPoint y: 369, endPoint x: 186, endPoint y: 357, distance: 12.2
click at [186, 0] on html "7 / gafas-fotocromáticas-tr90 Publicado Preview Salvar Publicar 450 Beta Sectio…" at bounding box center [784, 0] width 1568 height 0
click at [1490, 18] on font "Publicar" at bounding box center [1491, 24] width 45 height 18
click at [930, 322] on p "Publish the page to see the content." at bounding box center [922, 331] width 335 height 18
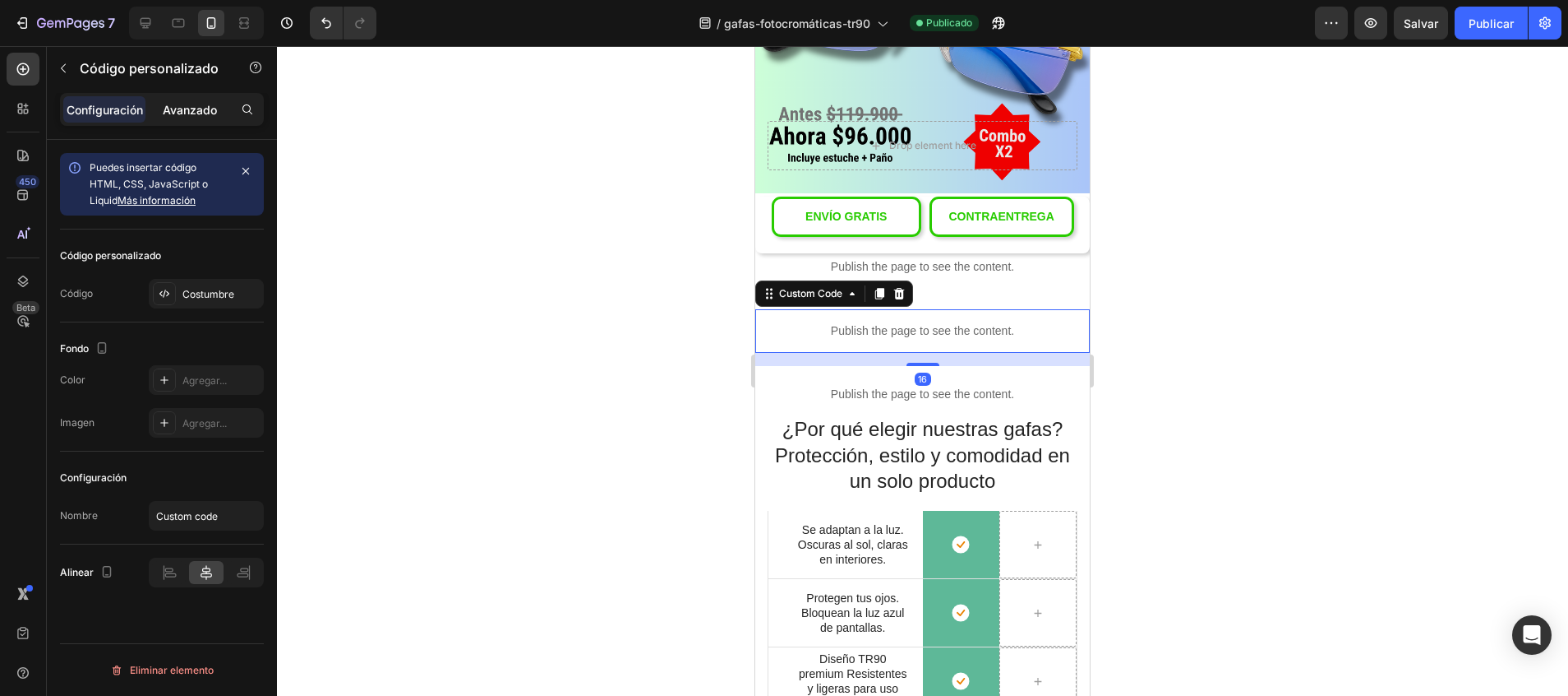
click at [207, 109] on p "Avanzado" at bounding box center [189, 110] width 54 height 18
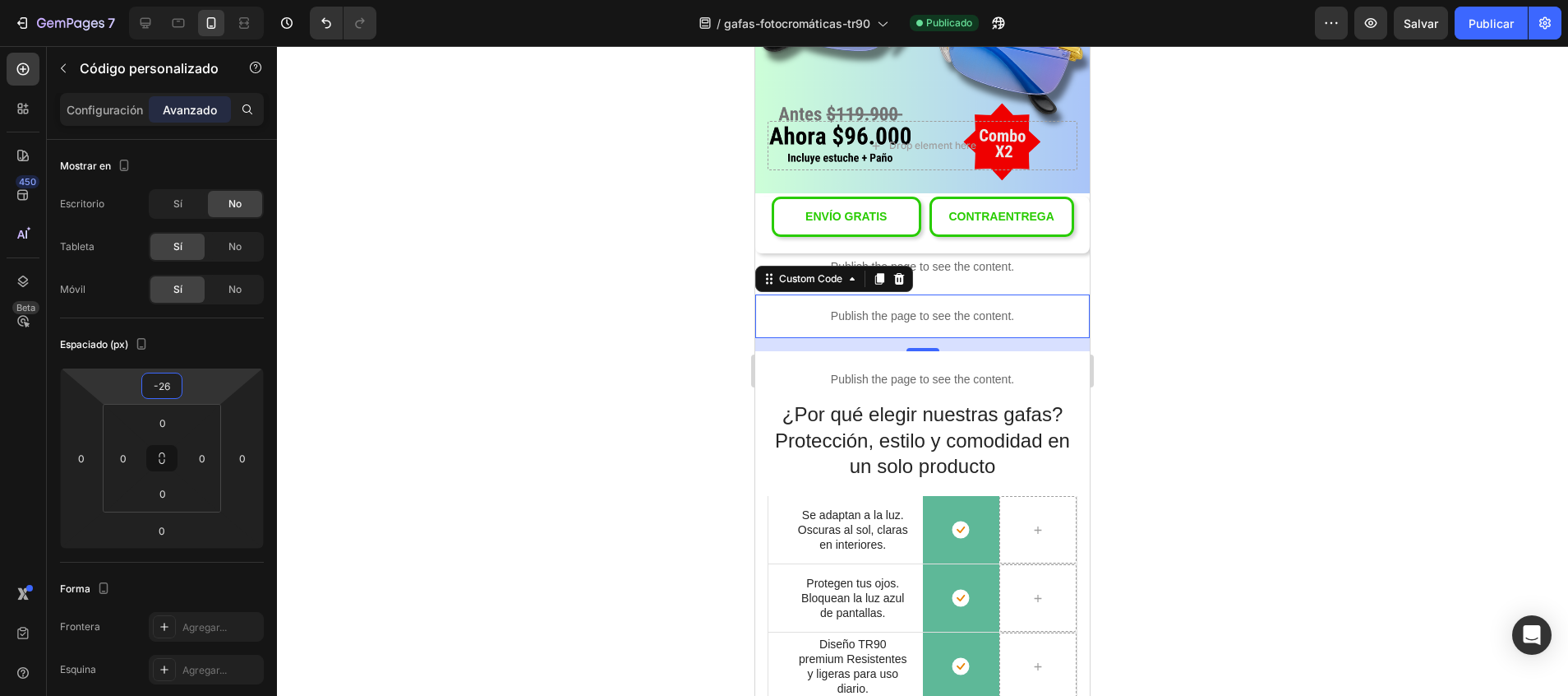
type input "-28"
drag, startPoint x: 173, startPoint y: 371, endPoint x: 174, endPoint y: 383, distance: 12.0
click at [174, 0] on html "7 / gafas-fotocromáticas-tr90 Publicado Preview Salvar Publicar 450 Beta Sectio…" at bounding box center [784, 0] width 1568 height 0
click at [1491, 28] on font "Publicar" at bounding box center [1491, 24] width 45 height 18
click at [1033, 293] on div "Publish the page to see the content." at bounding box center [922, 314] width 335 height 43
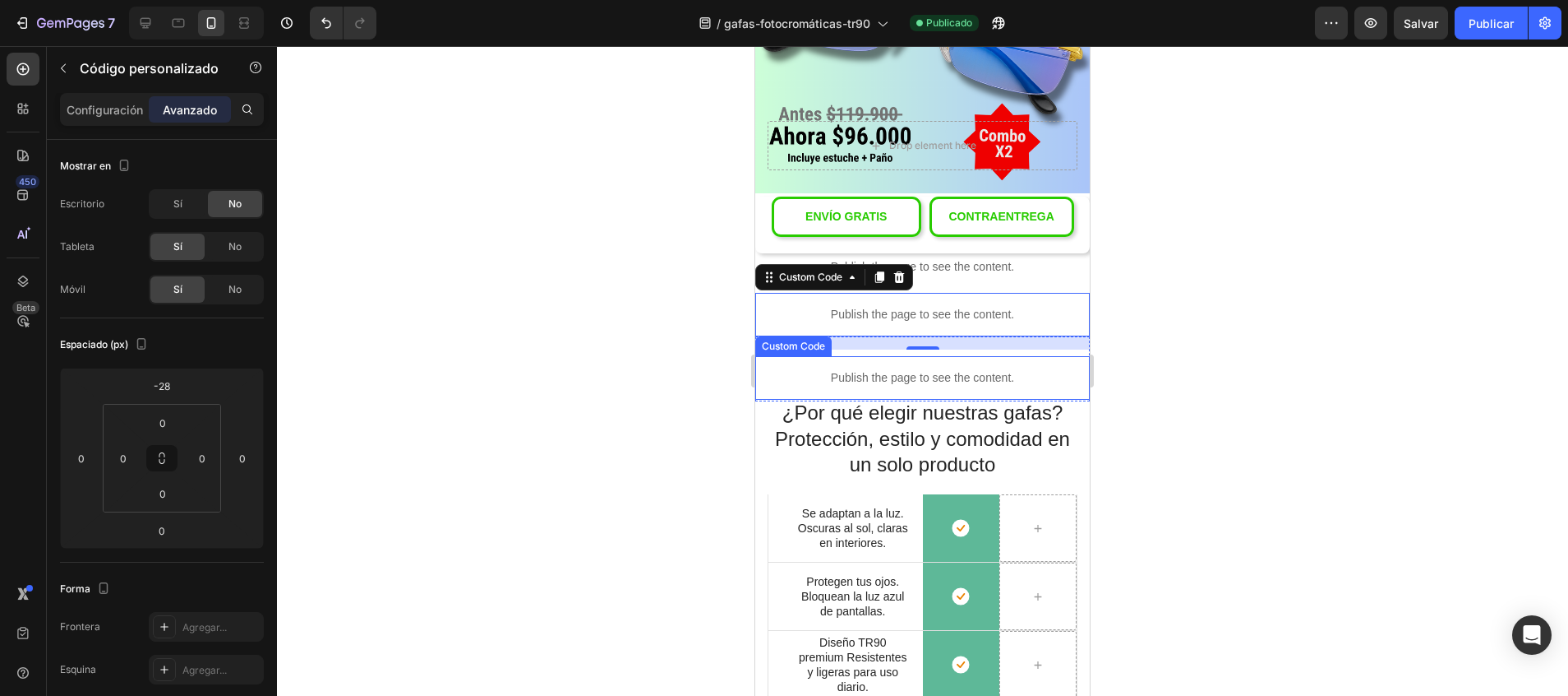
click at [803, 356] on div "Publish the page to see the content." at bounding box center [922, 378] width 335 height 43
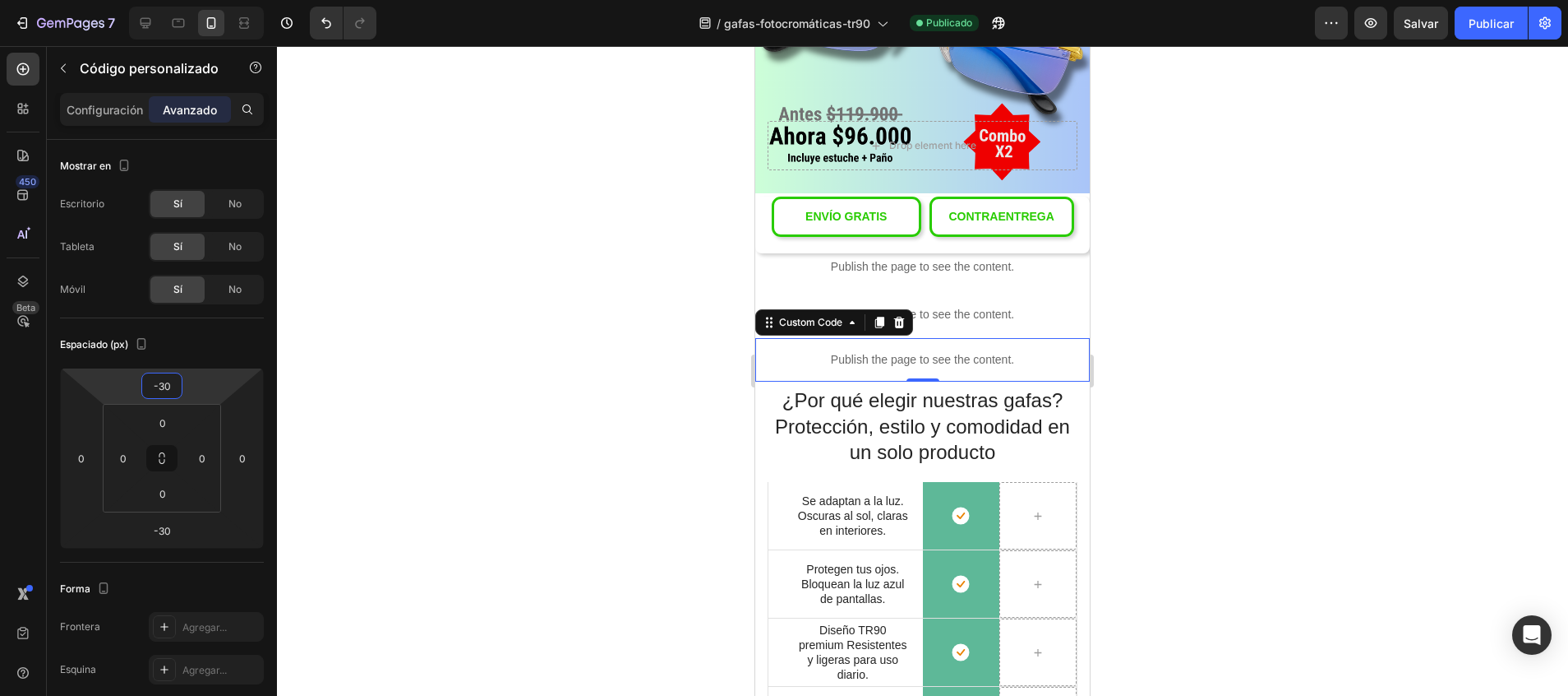
drag, startPoint x: 158, startPoint y: 369, endPoint x: 160, endPoint y: 383, distance: 14.1
click at [160, 0] on html "7 / gafas-fotocromáticas-tr90 Publicado Preview Salvar Publicar 450 Beta Sectio…" at bounding box center [784, 0] width 1568 height 0
click at [1497, 24] on font "Publicar" at bounding box center [1491, 24] width 45 height 18
click at [144, 27] on icon at bounding box center [145, 23] width 11 height 11
type input "34"
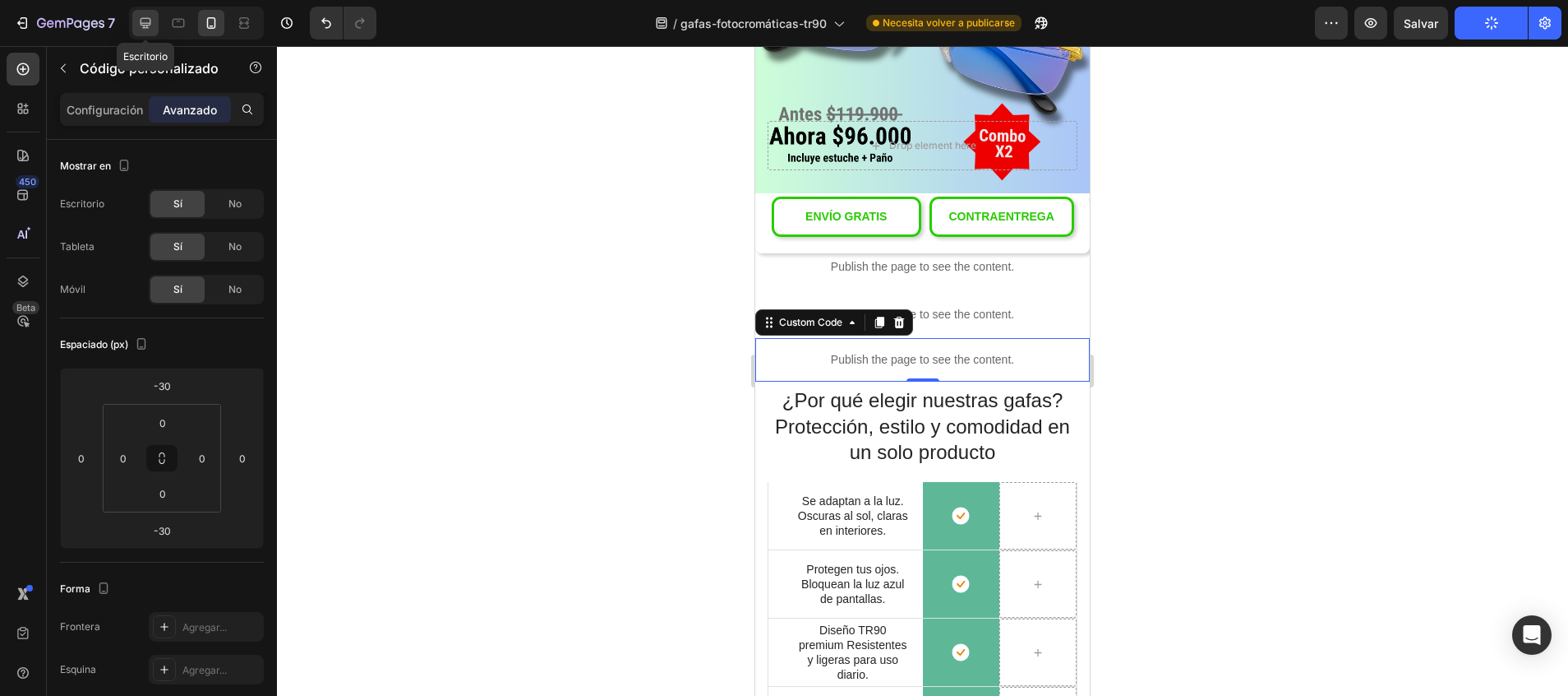
type input "0"
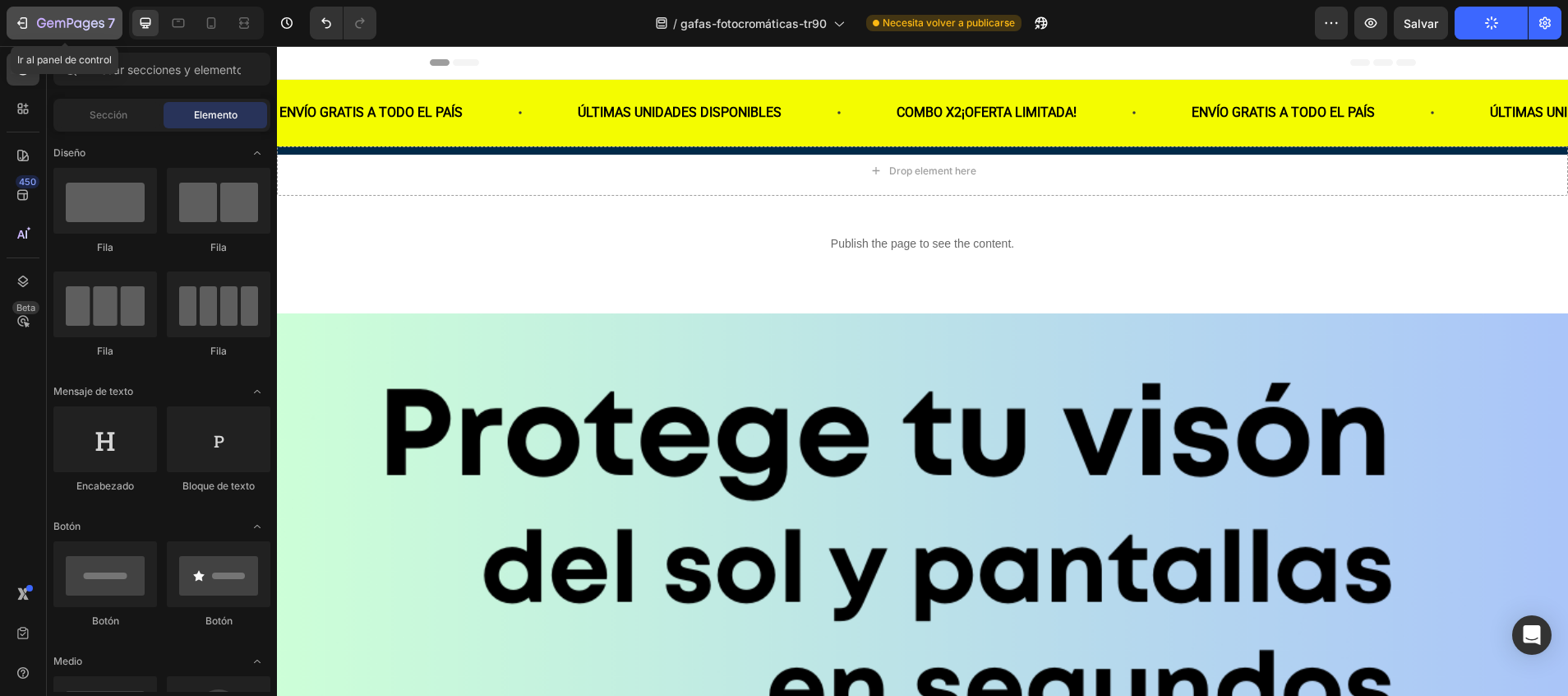
click at [39, 23] on icon "button" at bounding box center [71, 25] width 68 height 14
